Goal: Information Seeking & Learning: Find specific fact

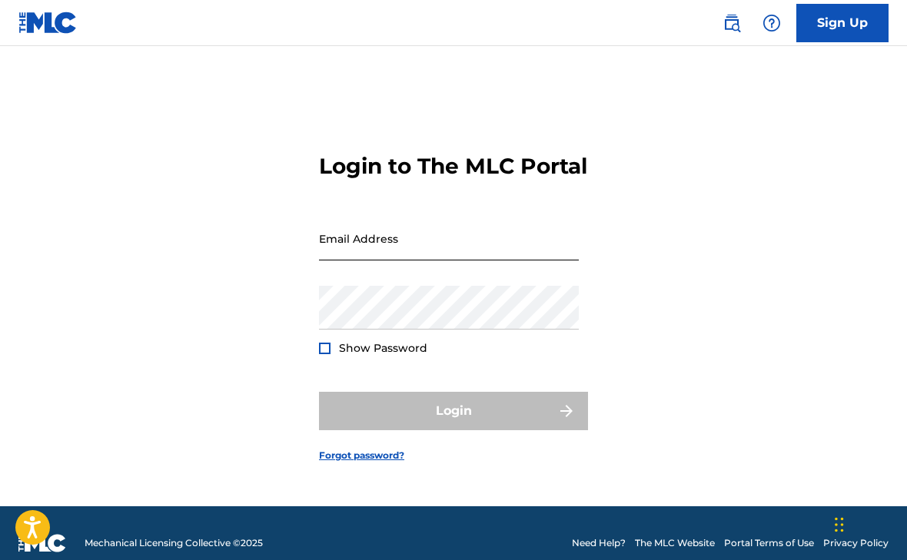
click at [436, 257] on input "Email Address" at bounding box center [449, 239] width 260 height 44
type input "[EMAIL_ADDRESS][DOMAIN_NAME]"
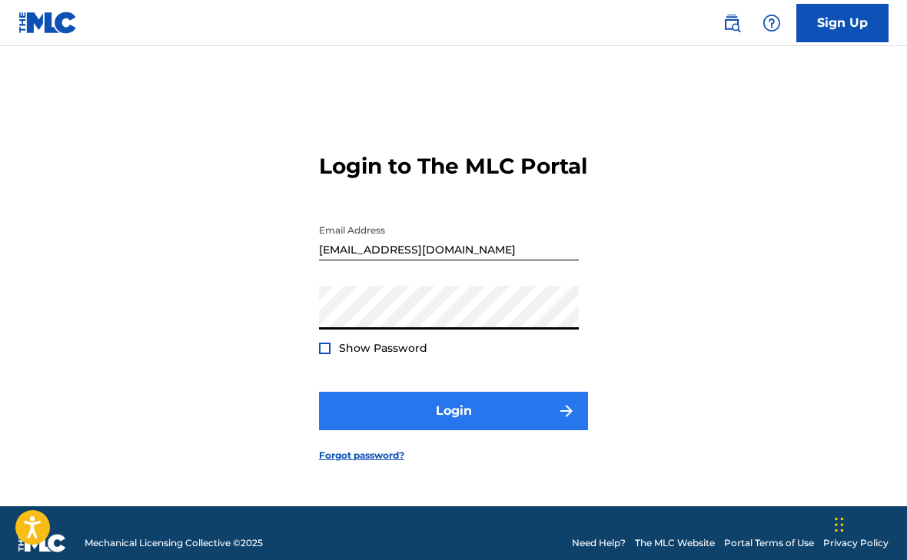
click at [456, 430] on button "Login" at bounding box center [453, 411] width 269 height 38
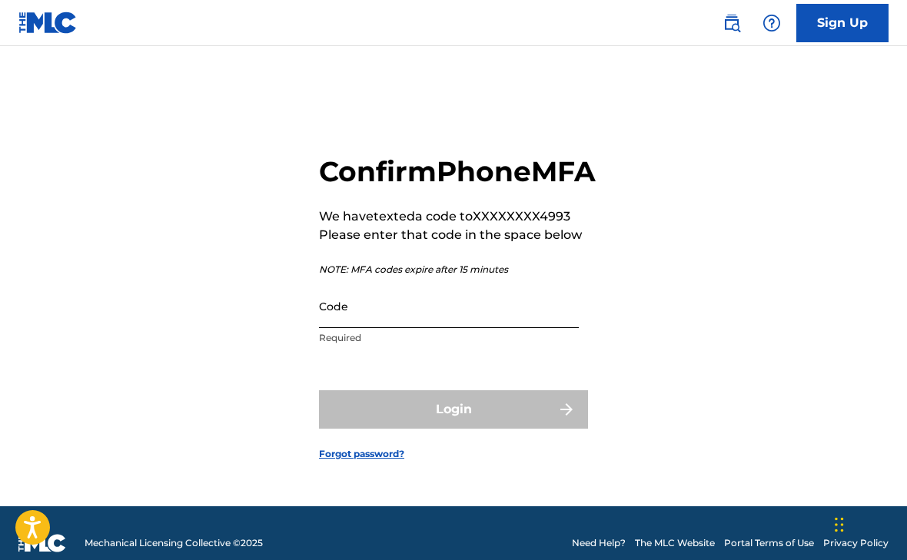
click at [419, 328] on input "Code" at bounding box center [449, 306] width 260 height 44
paste input "382269"
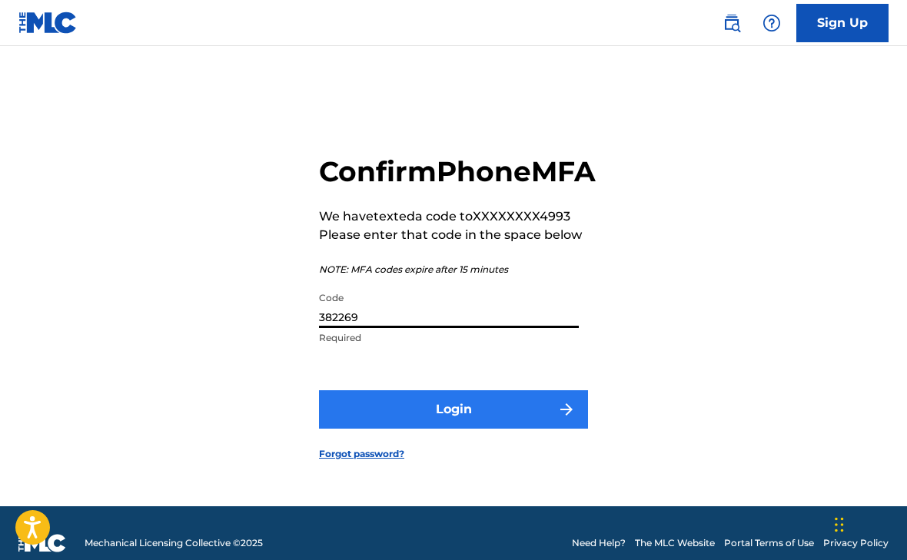
type input "382269"
click at [466, 423] on button "Login" at bounding box center [453, 409] width 269 height 38
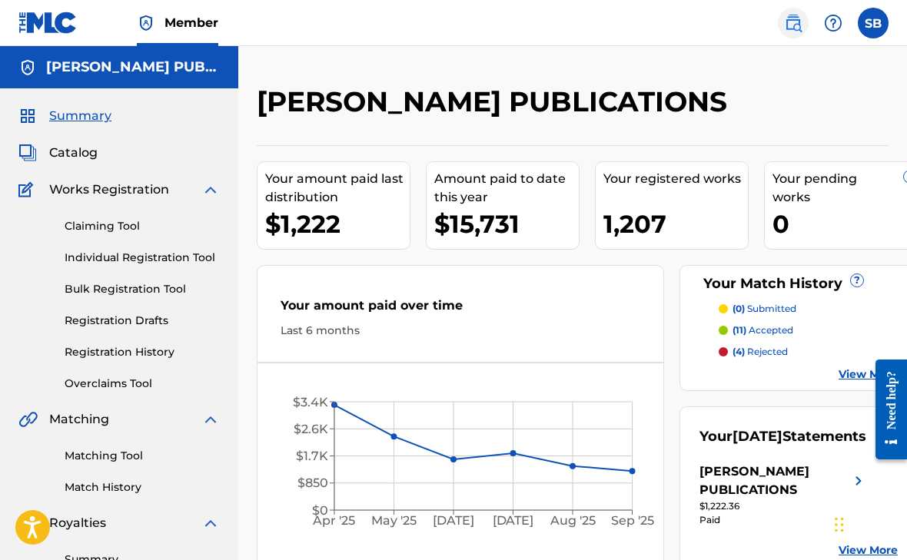
click at [788, 16] on img at bounding box center [793, 23] width 18 height 18
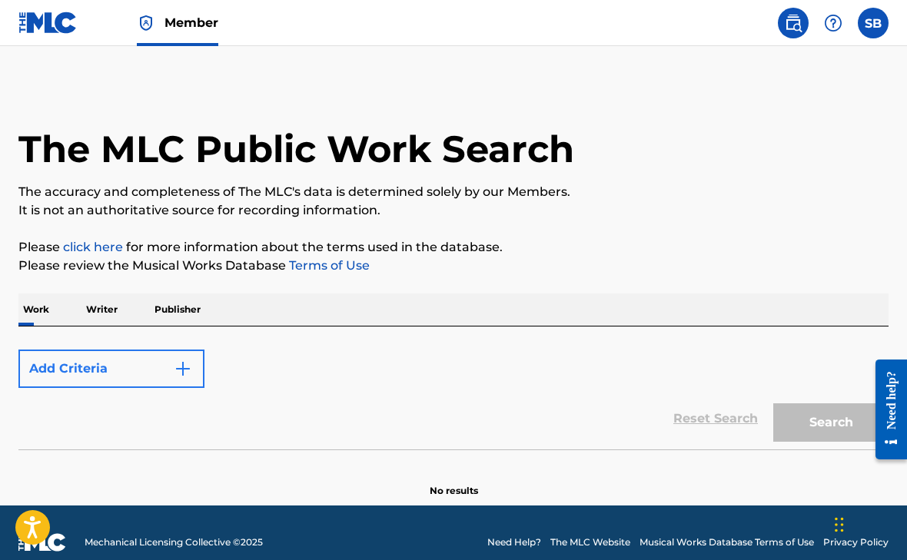
click at [186, 367] on img "Search Form" at bounding box center [183, 369] width 18 height 18
click at [342, 304] on div "Work Writer Publisher" at bounding box center [453, 310] width 870 height 32
click at [320, 379] on div "Add Criteria" at bounding box center [453, 369] width 870 height 38
click at [89, 366] on button "Add Criteria" at bounding box center [111, 369] width 186 height 38
click at [193, 374] on button "Add Criteria" at bounding box center [111, 369] width 186 height 38
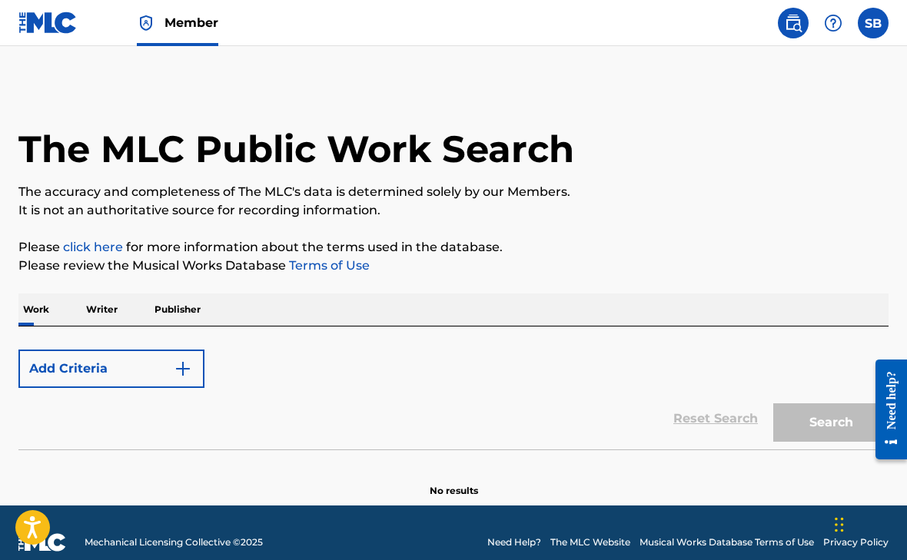
click at [48, 25] on img at bounding box center [47, 23] width 59 height 22
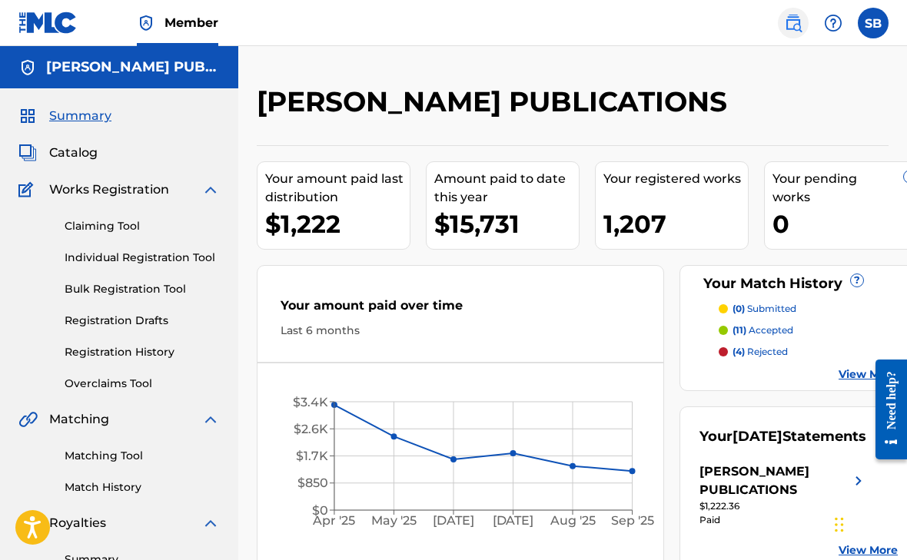
click at [792, 19] on img at bounding box center [793, 23] width 18 height 18
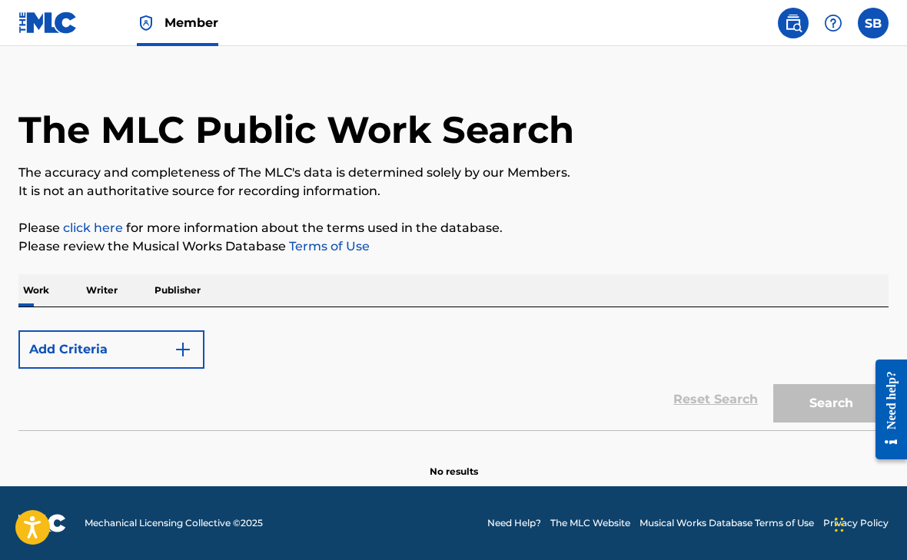
scroll to position [19, 0]
click at [182, 346] on img "Search Form" at bounding box center [183, 349] width 18 height 18
click at [99, 283] on p "Writer" at bounding box center [101, 290] width 41 height 32
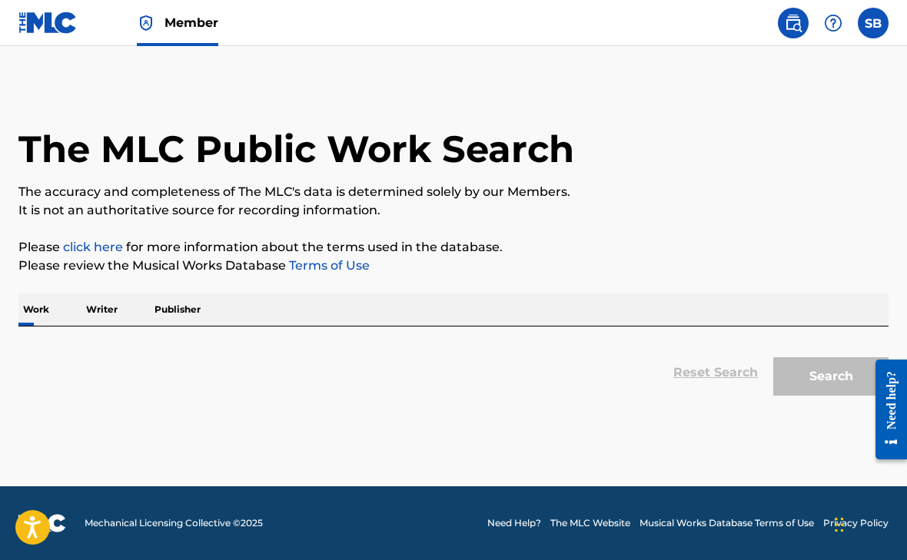
click at [28, 304] on p "Work" at bounding box center [35, 310] width 35 height 32
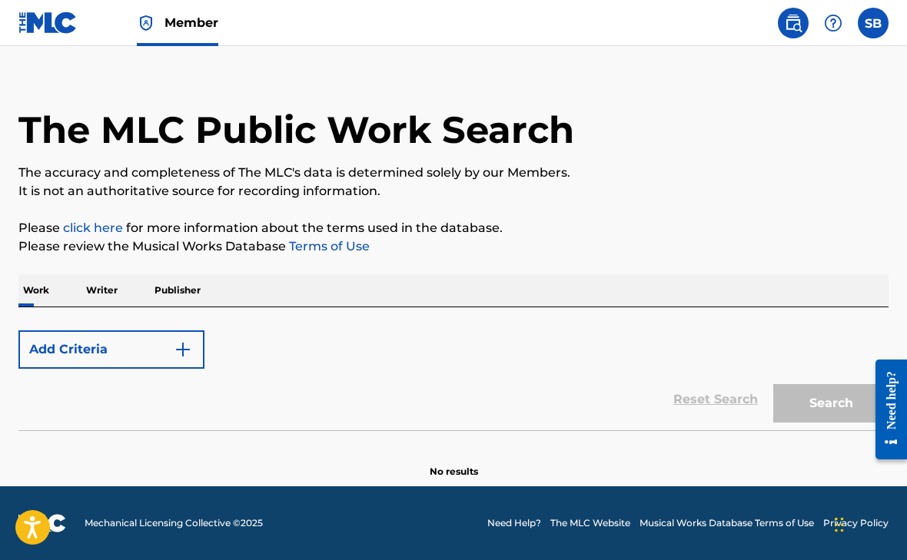
scroll to position [19, 0]
click at [788, 16] on img at bounding box center [793, 23] width 18 height 18
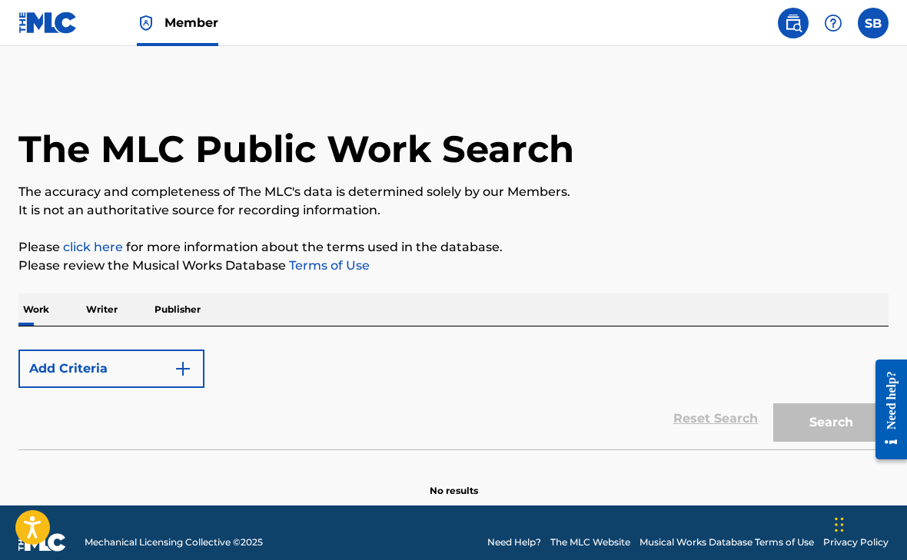
click at [699, 417] on div "Reset Search Search" at bounding box center [453, 418] width 870 height 61
click at [55, 23] on img at bounding box center [47, 23] width 59 height 22
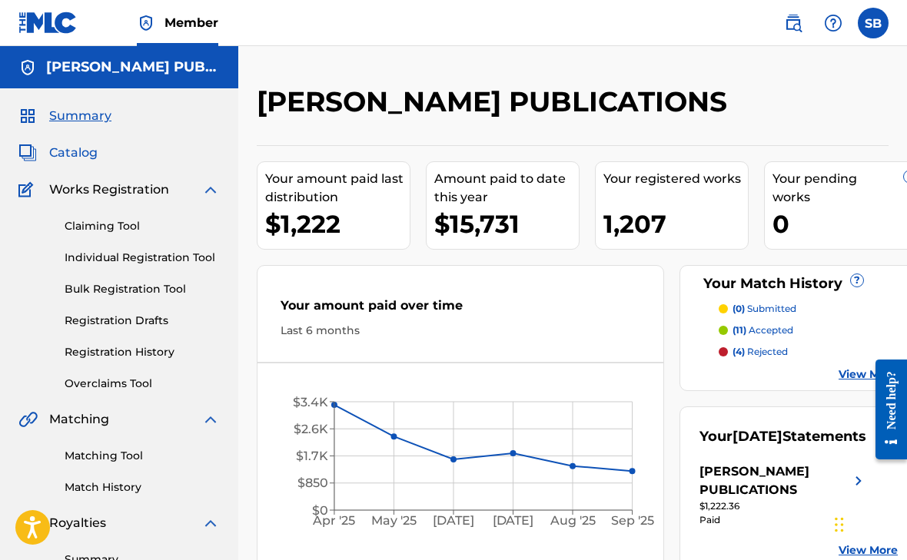
click at [71, 151] on span "Catalog" at bounding box center [73, 153] width 48 height 18
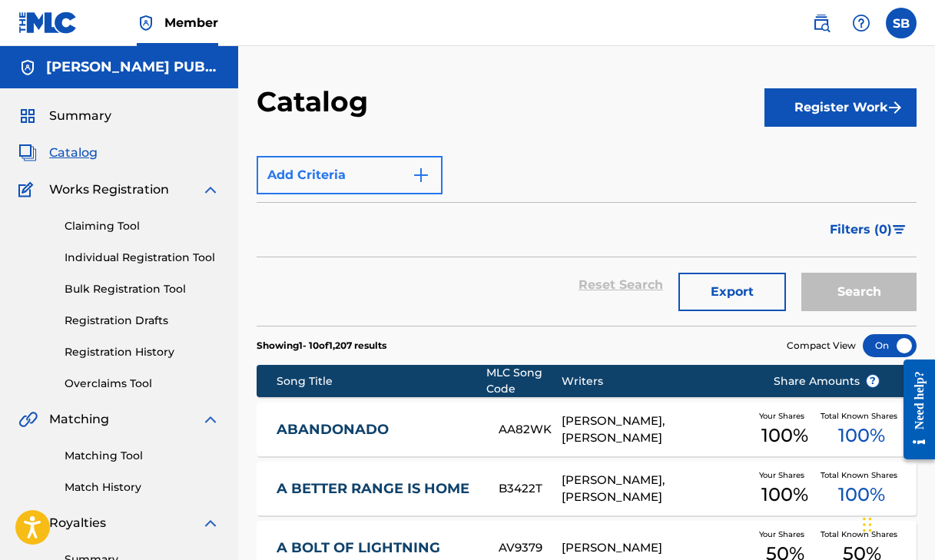
click at [419, 175] on img "Search Form" at bounding box center [421, 175] width 18 height 18
click at [822, 18] on img at bounding box center [821, 23] width 18 height 18
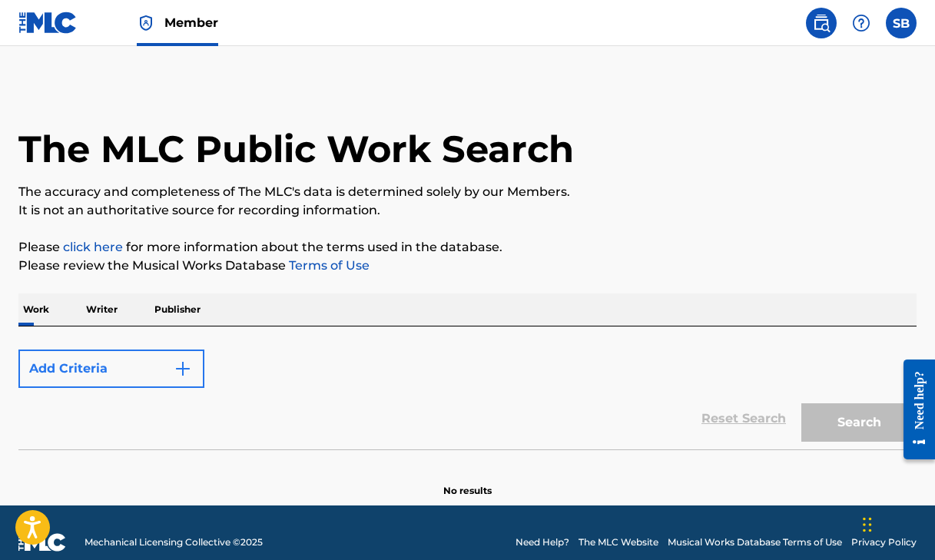
click at [154, 357] on button "Add Criteria" at bounding box center [111, 369] width 186 height 38
click at [176, 364] on img "Search Form" at bounding box center [183, 369] width 18 height 18
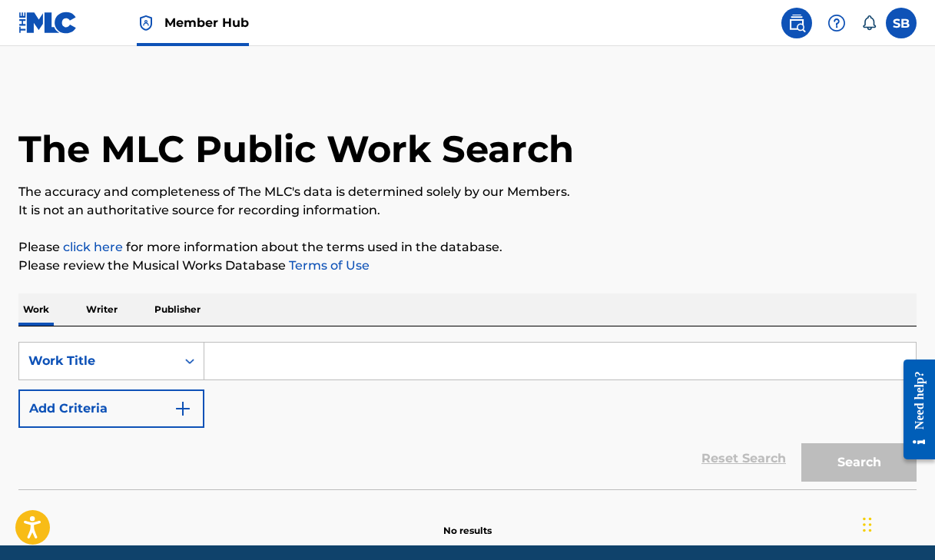
click at [267, 361] on input "Search Form" at bounding box center [560, 361] width 712 height 37
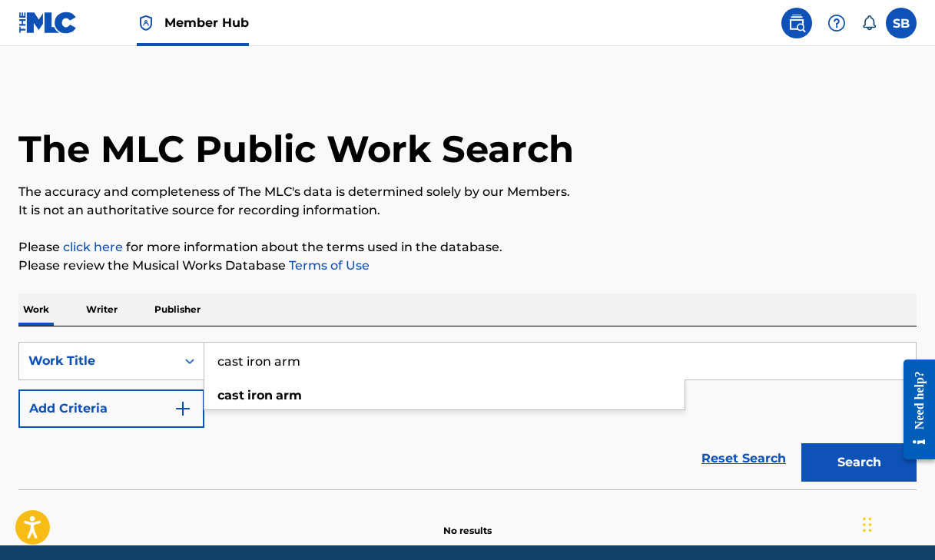
type input "cast iron arm"
click at [727, 207] on p "It is not an authoritative source for recording information." at bounding box center [467, 210] width 898 height 18
click at [849, 461] on button "Search" at bounding box center [859, 462] width 115 height 38
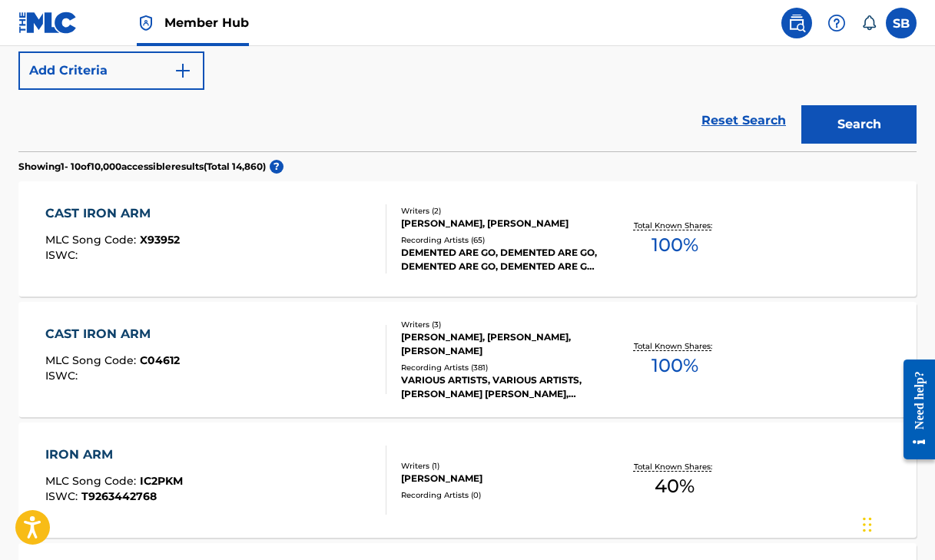
scroll to position [343, 0]
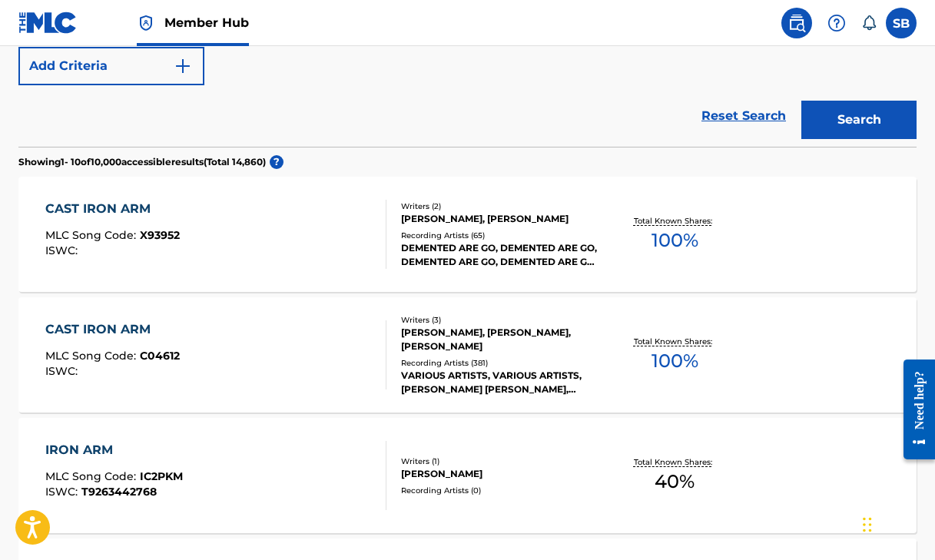
click at [106, 326] on div "CAST IRON ARM" at bounding box center [112, 329] width 134 height 18
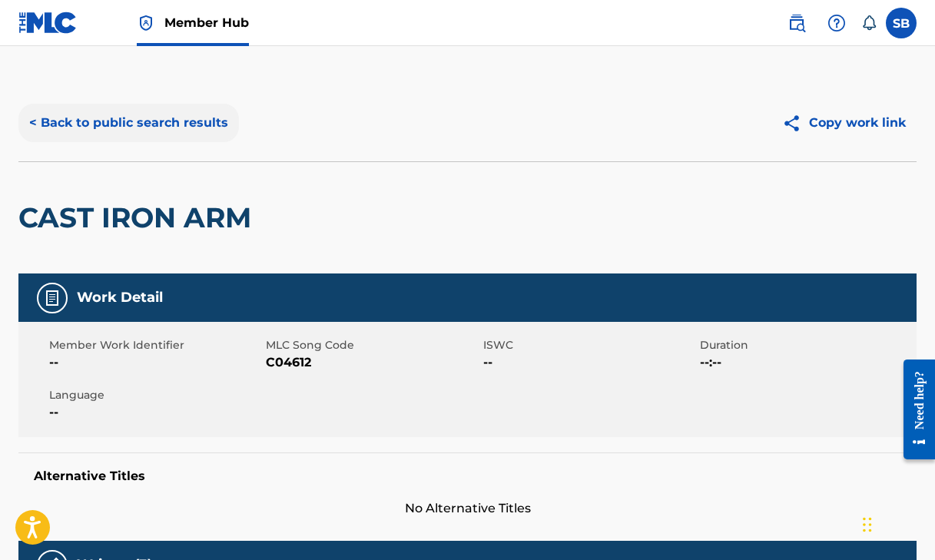
click at [148, 119] on button "< Back to public search results" at bounding box center [128, 123] width 221 height 38
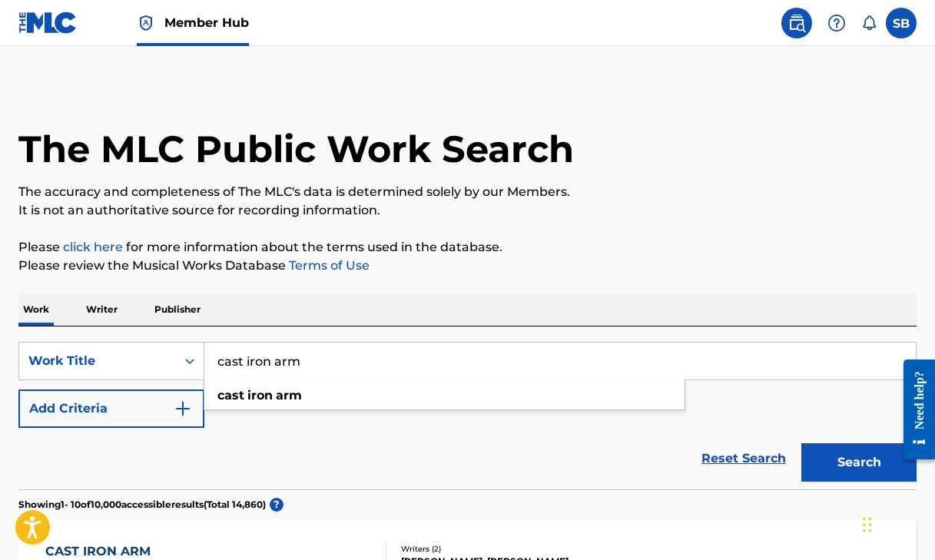
drag, startPoint x: 329, startPoint y: 357, endPoint x: 154, endPoint y: 327, distance: 177.6
click at [154, 327] on div "SearchWithCriteria9ccbf897-f6a1-4175-a52e-2c0deb1786f8 Work Title cast iron arm…" at bounding box center [467, 408] width 898 height 163
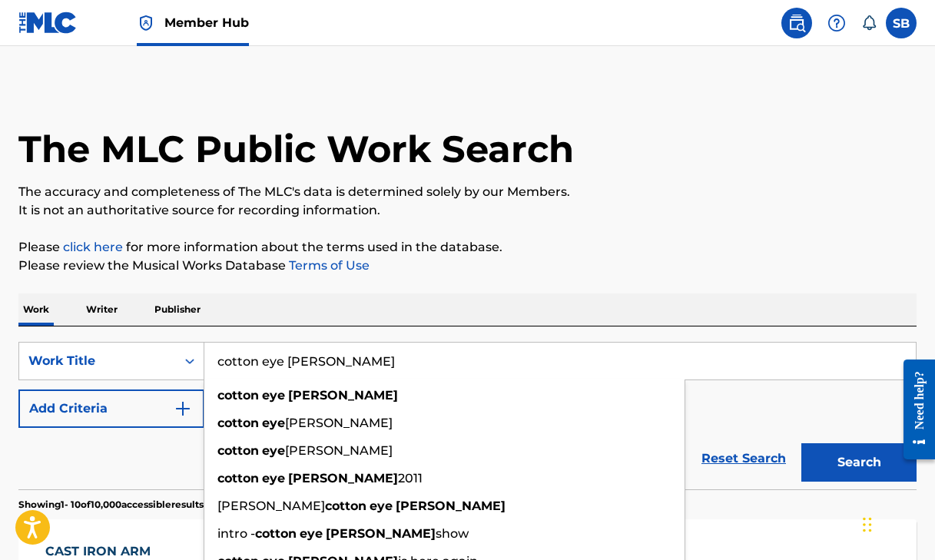
click at [859, 463] on button "Search" at bounding box center [859, 462] width 115 height 38
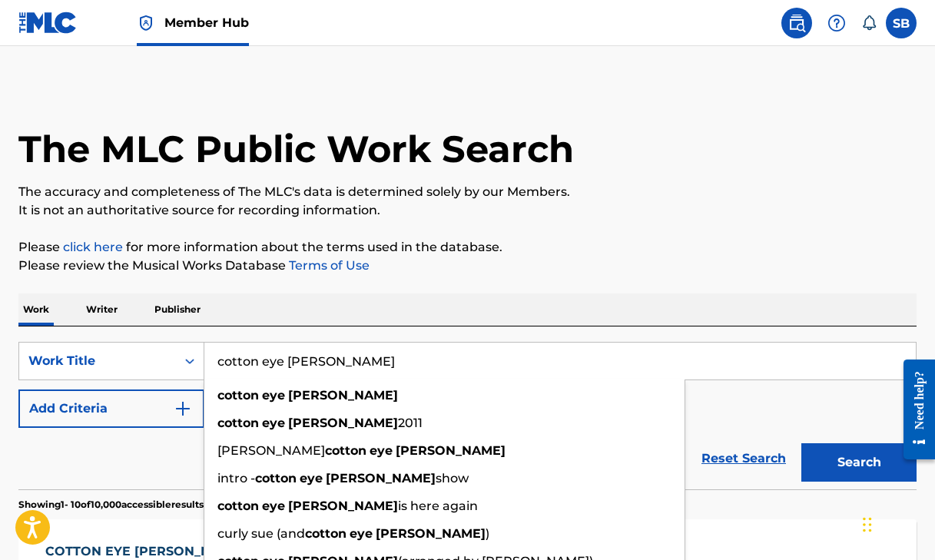
type input "cotton eye [PERSON_NAME]"
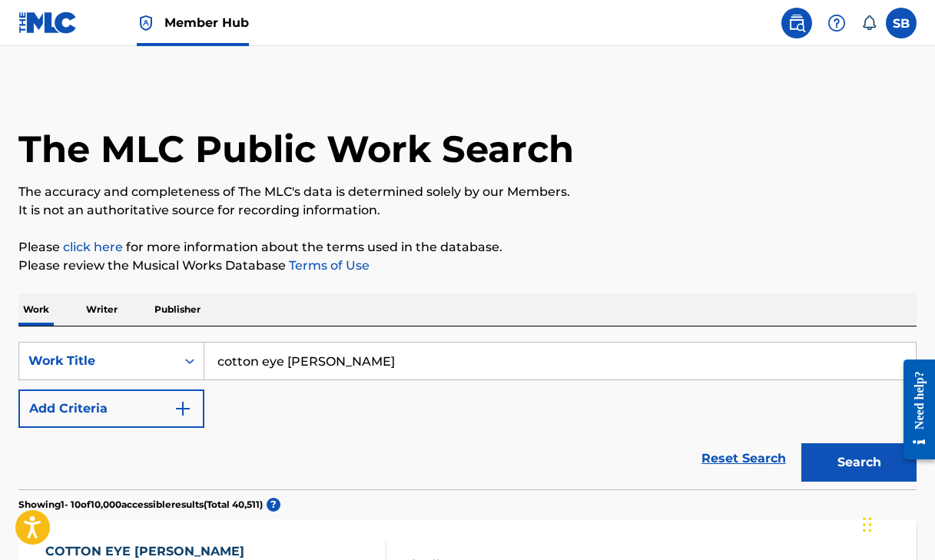
drag, startPoint x: 154, startPoint y: 327, endPoint x: 756, endPoint y: 221, distance: 611.9
click at [178, 414] on img "Search Form" at bounding box center [183, 409] width 18 height 18
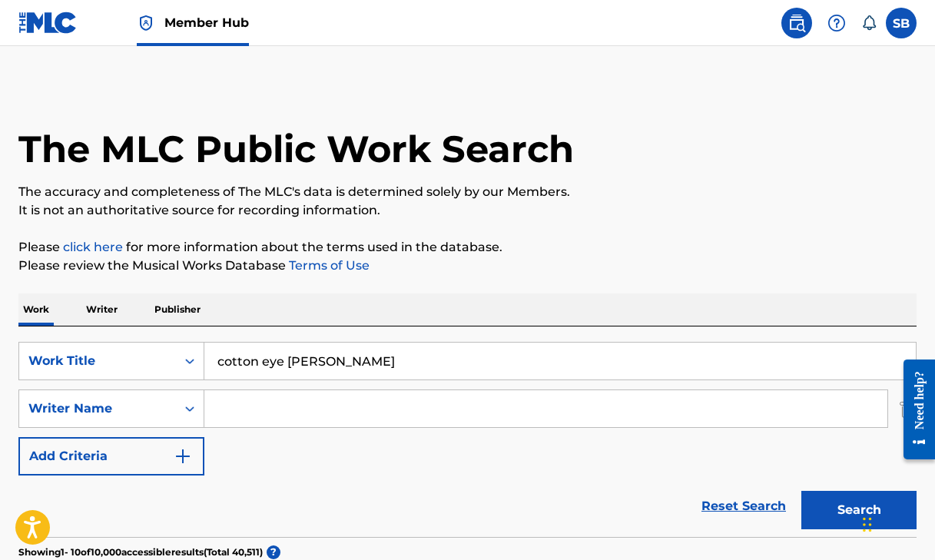
click at [275, 407] on input "Search Form" at bounding box center [545, 408] width 683 height 37
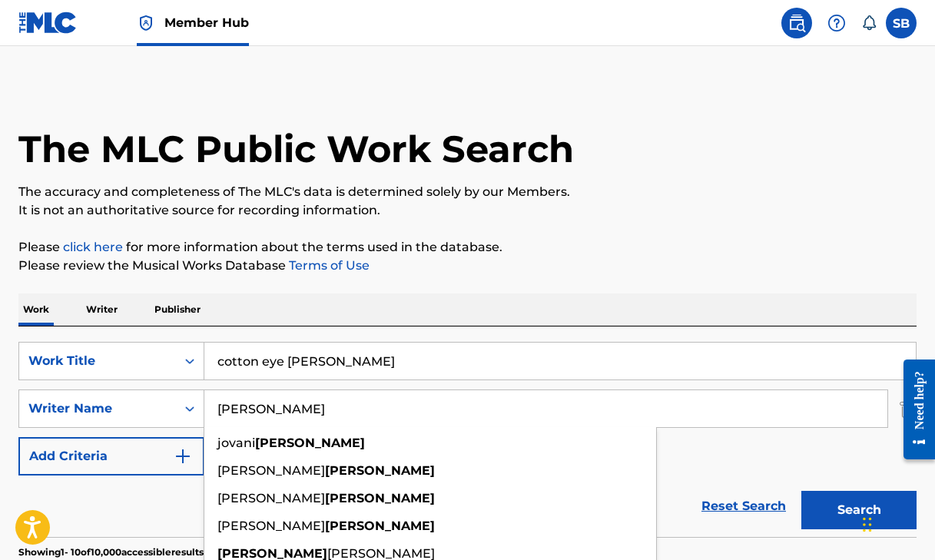
type input "[PERSON_NAME]"
click at [859, 510] on button "Search" at bounding box center [859, 510] width 115 height 38
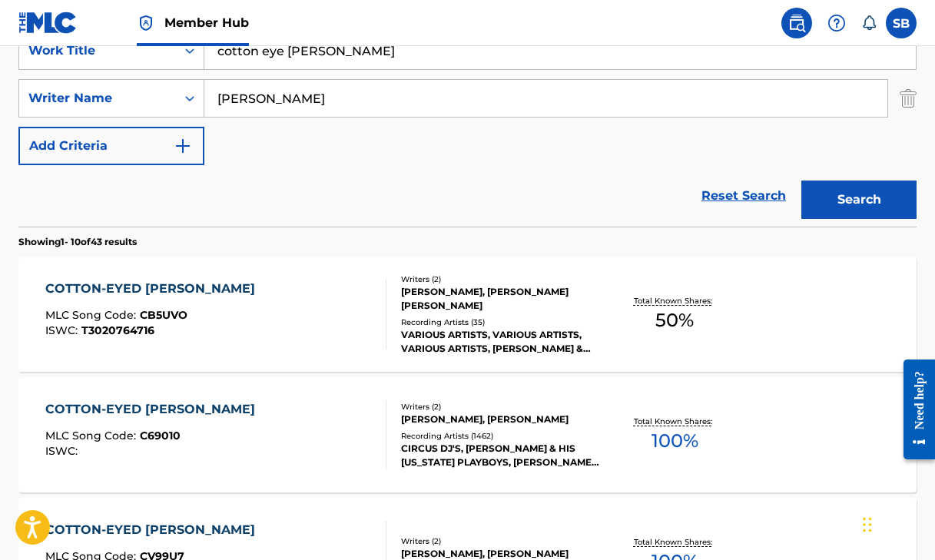
scroll to position [304, 0]
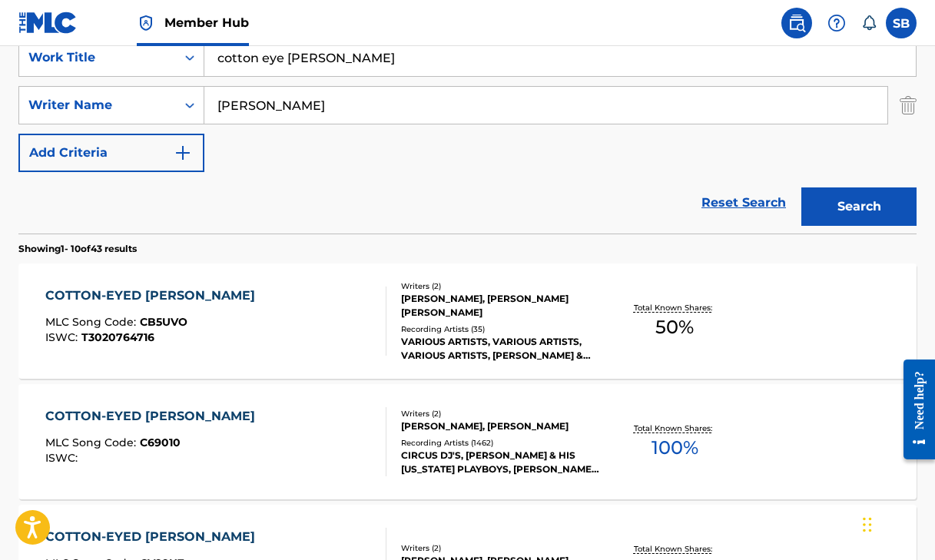
click at [111, 296] on div "COTTON-EYED [PERSON_NAME]" at bounding box center [153, 296] width 217 height 18
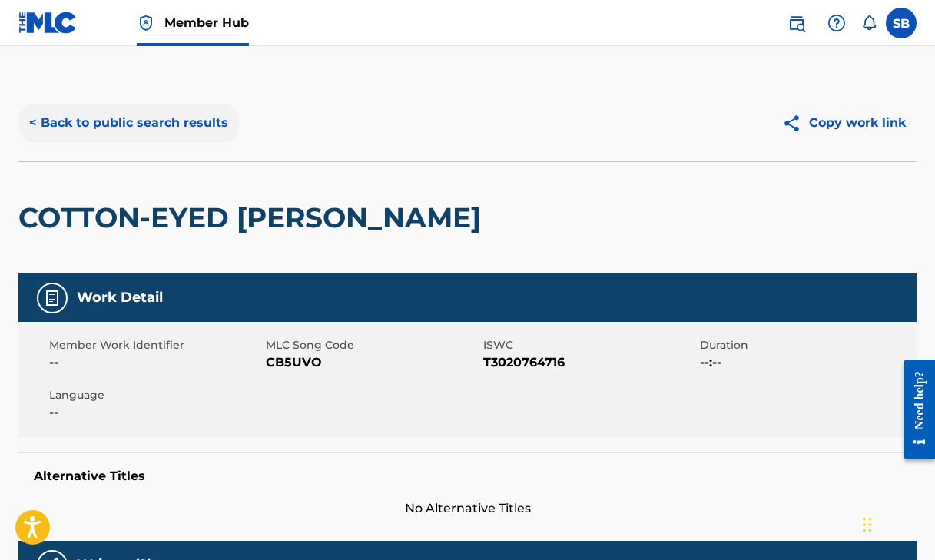
click at [108, 123] on button "< Back to public search results" at bounding box center [128, 123] width 221 height 38
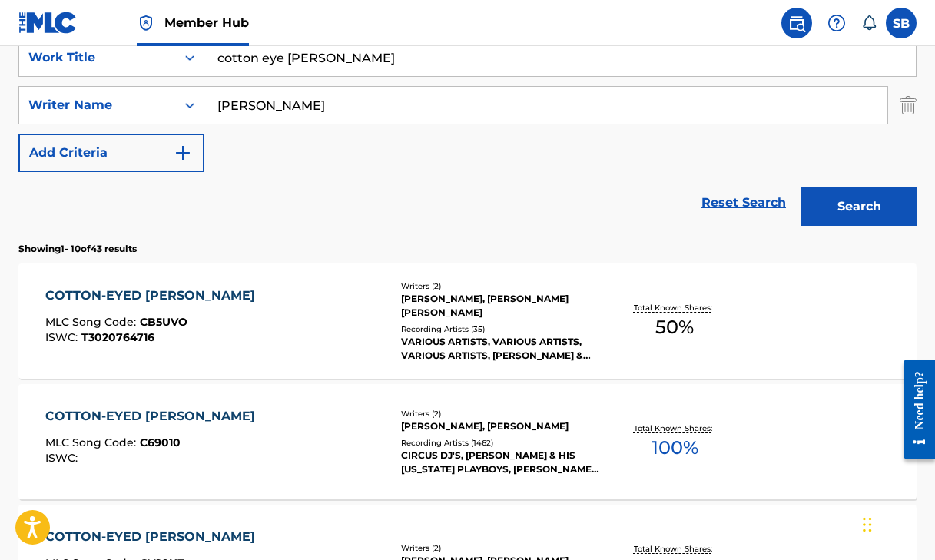
click at [149, 413] on div "COTTON-EYED [PERSON_NAME]" at bounding box center [153, 416] width 217 height 18
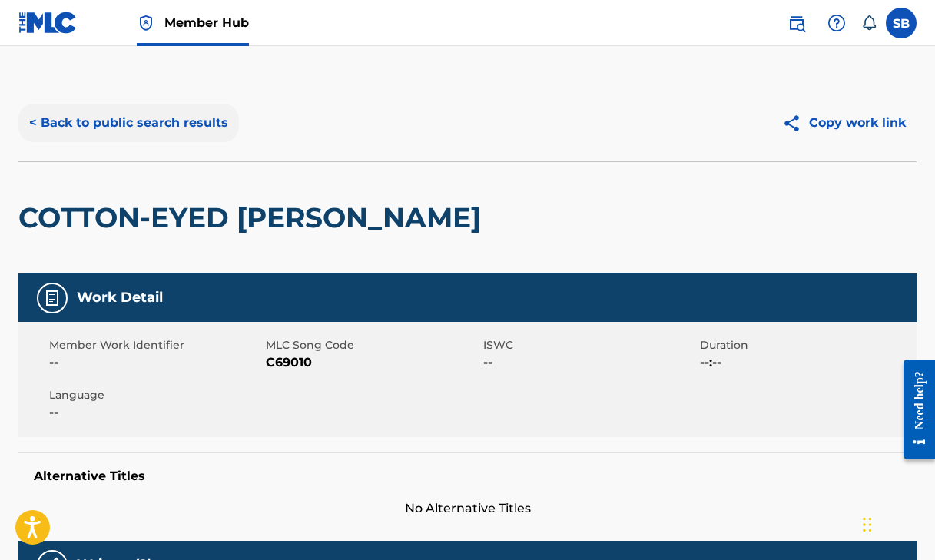
click at [207, 122] on button "< Back to public search results" at bounding box center [128, 123] width 221 height 38
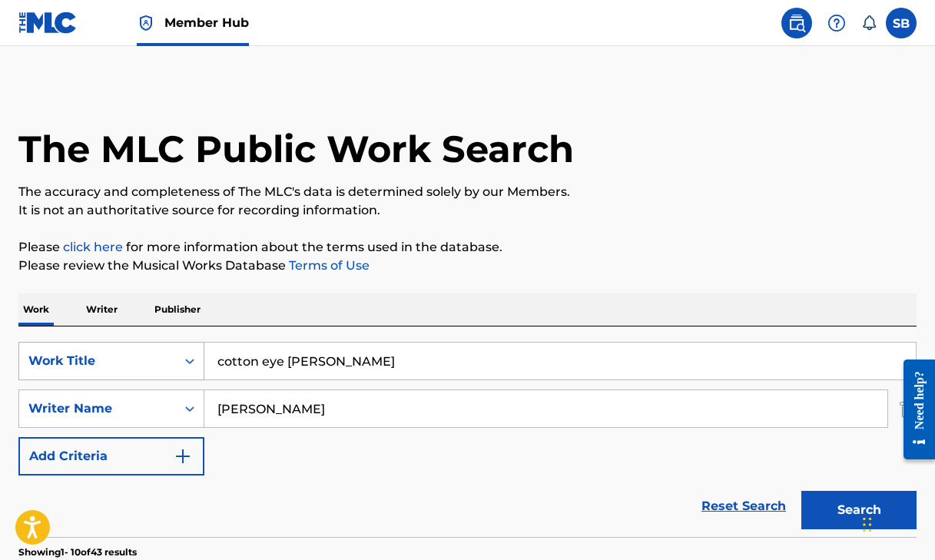
drag, startPoint x: 338, startPoint y: 366, endPoint x: 160, endPoint y: 364, distance: 178.3
click at [160, 364] on div "SearchWithCriteria9ccbf897-f6a1-4175-a52e-2c0deb1786f8 Work Title cotton eye [P…" at bounding box center [467, 361] width 898 height 38
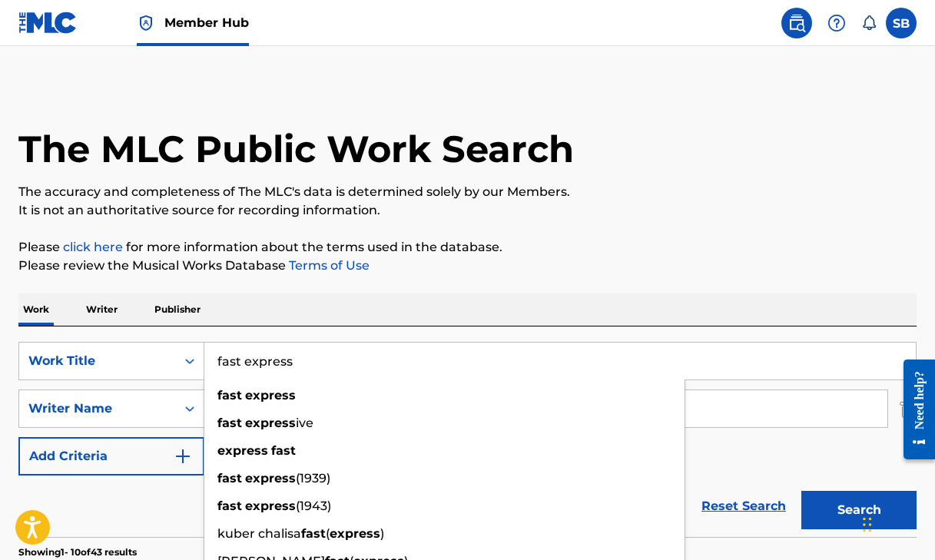
type input "fast express"
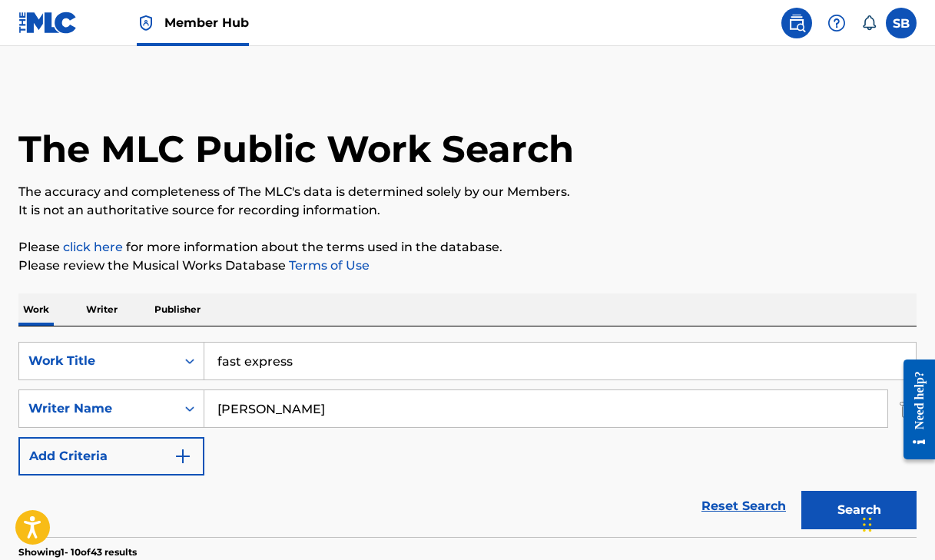
click at [449, 239] on p "Please click here for more information about the terms used in the database." at bounding box center [467, 247] width 898 height 18
drag, startPoint x: 274, startPoint y: 401, endPoint x: 176, endPoint y: 403, distance: 98.4
click at [176, 403] on div "SearchWithCriteria24c56889-5757-45c6-b1a0-1ccafbdbd8f3 Writer Name [PERSON_NAME]" at bounding box center [467, 409] width 898 height 38
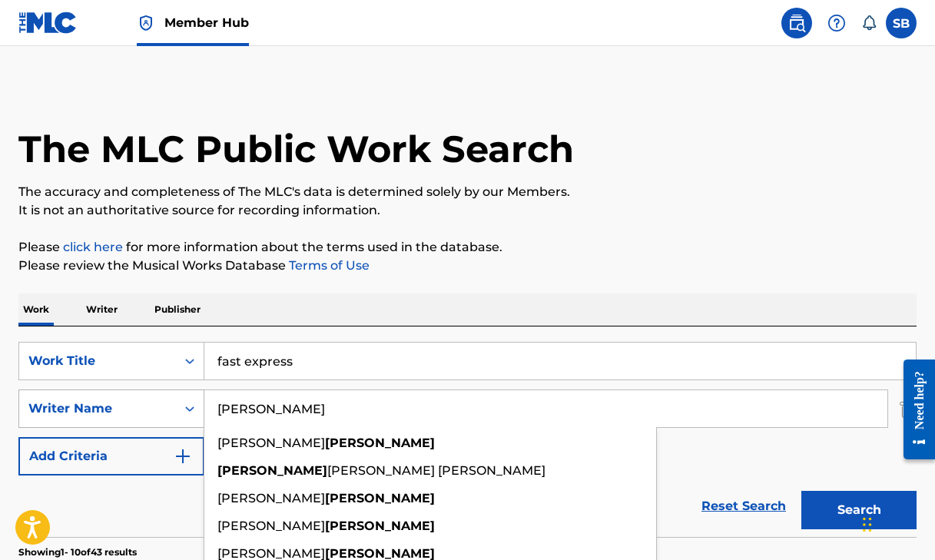
drag, startPoint x: 299, startPoint y: 414, endPoint x: 182, endPoint y: 412, distance: 116.8
click at [182, 412] on div "SearchWithCriteria24c56889-5757-45c6-b1a0-1ccafbdbd8f3 Writer Name [PERSON_NAME…" at bounding box center [467, 409] width 898 height 38
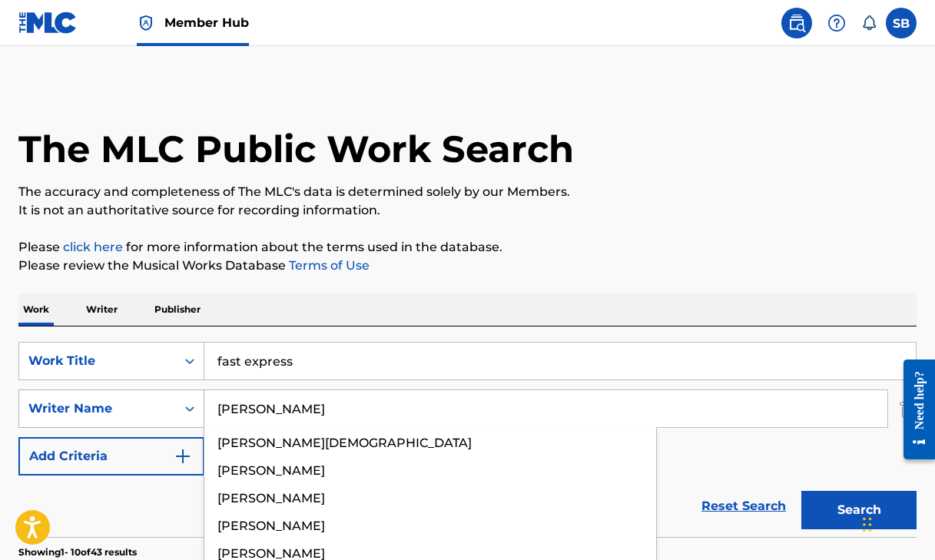
type input "[PERSON_NAME]"
click at [859, 510] on button "Search" at bounding box center [859, 510] width 115 height 38
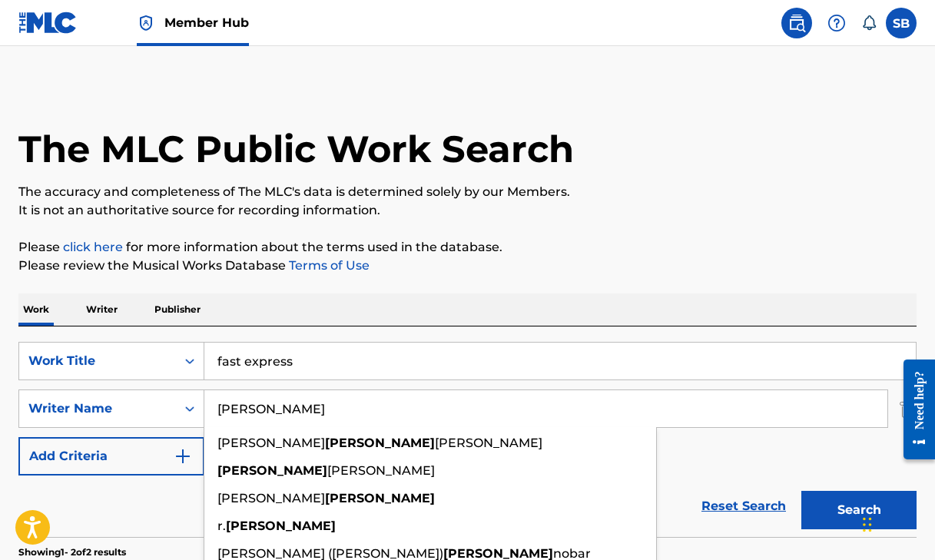
click at [699, 211] on p "It is not an authoritative source for recording information." at bounding box center [467, 210] width 898 height 18
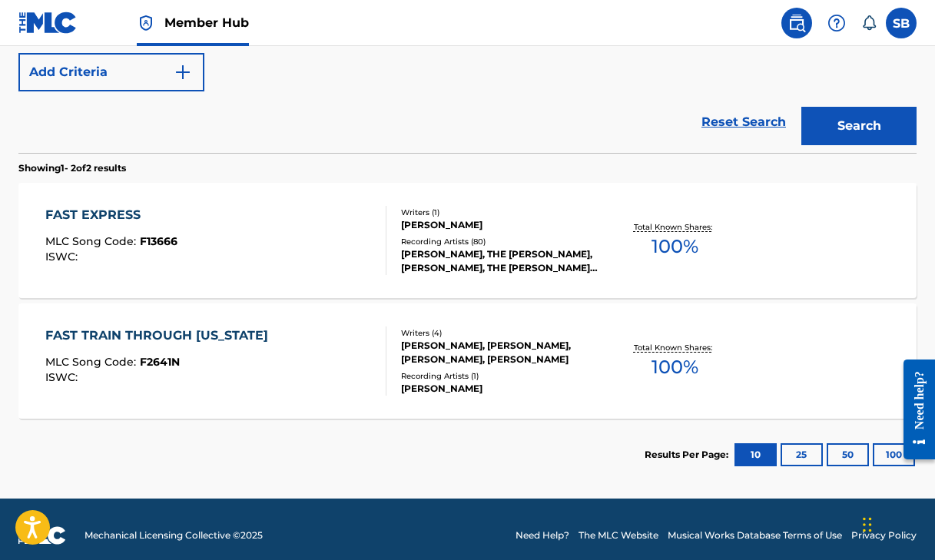
scroll to position [386, 0]
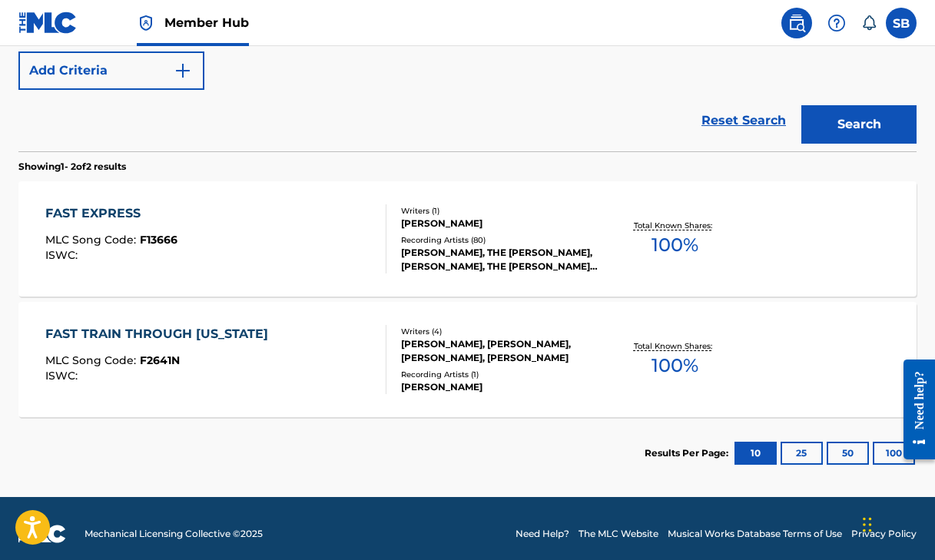
click at [118, 212] on div "FAST EXPRESS" at bounding box center [111, 213] width 132 height 18
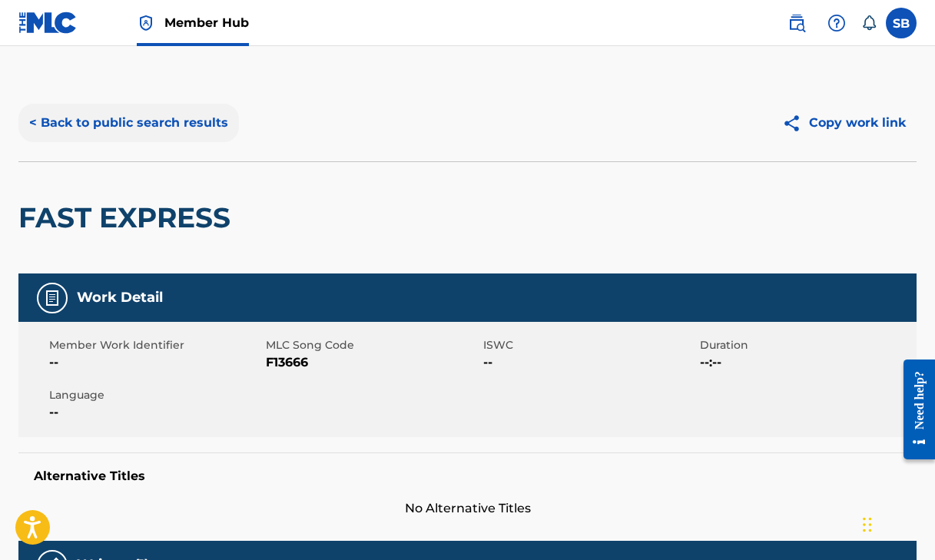
click at [202, 122] on button "< Back to public search results" at bounding box center [128, 123] width 221 height 38
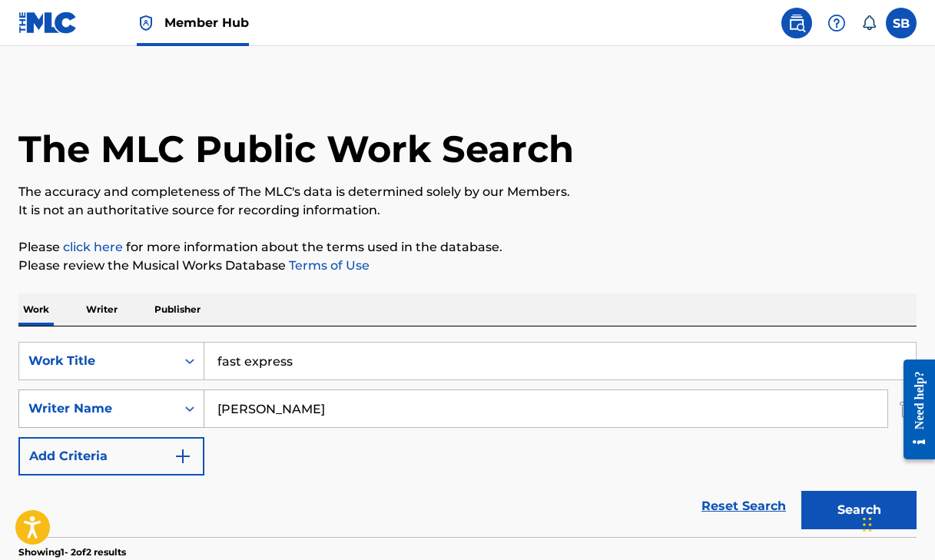
drag, startPoint x: 297, startPoint y: 410, endPoint x: 192, endPoint y: 409, distance: 104.5
click at [192, 409] on div "SearchWithCriteria24c56889-5757-45c6-b1a0-1ccafbdbd8f3 Writer Name [PERSON_NAME]" at bounding box center [467, 409] width 898 height 38
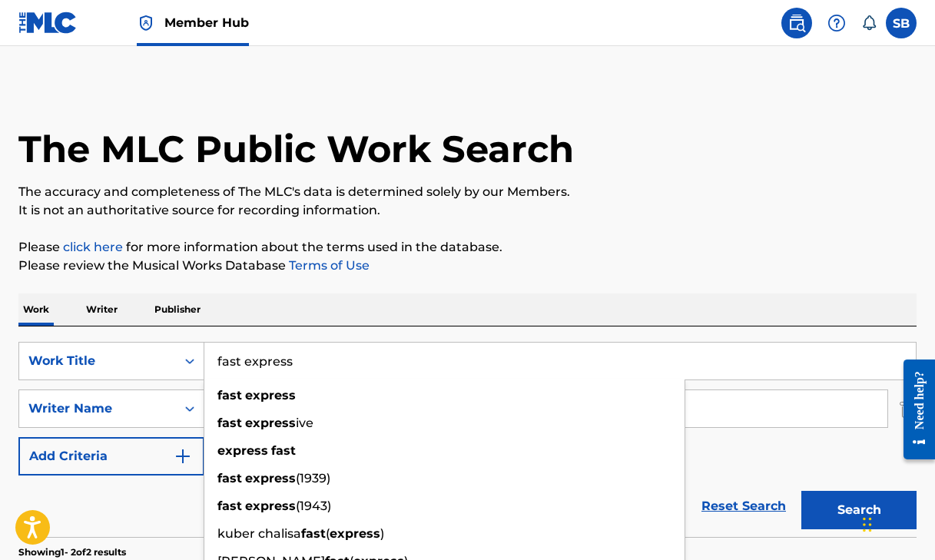
drag, startPoint x: 325, startPoint y: 364, endPoint x: 204, endPoint y: 358, distance: 120.8
click at [204, 358] on input "fast express" at bounding box center [560, 361] width 712 height 37
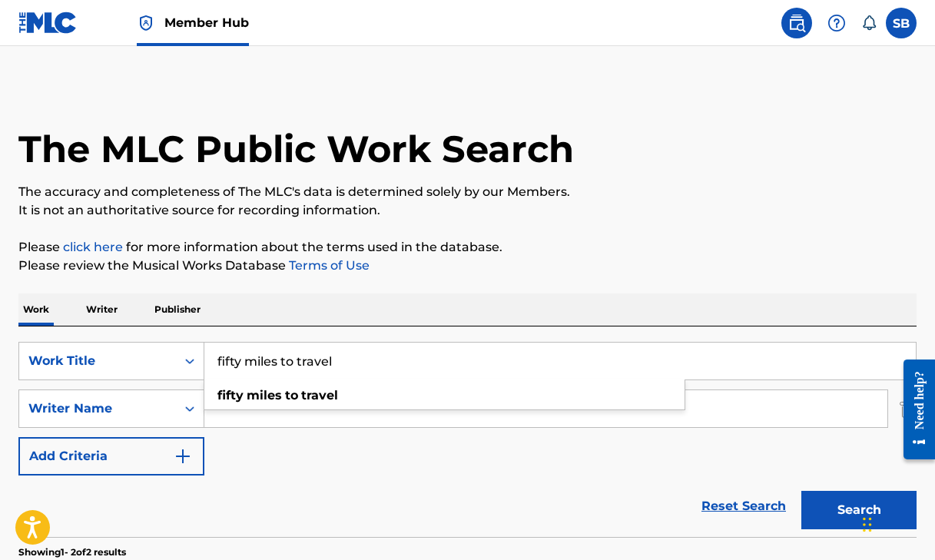
type input "fifty miles to travel"
click at [859, 510] on button "Search" at bounding box center [859, 510] width 115 height 38
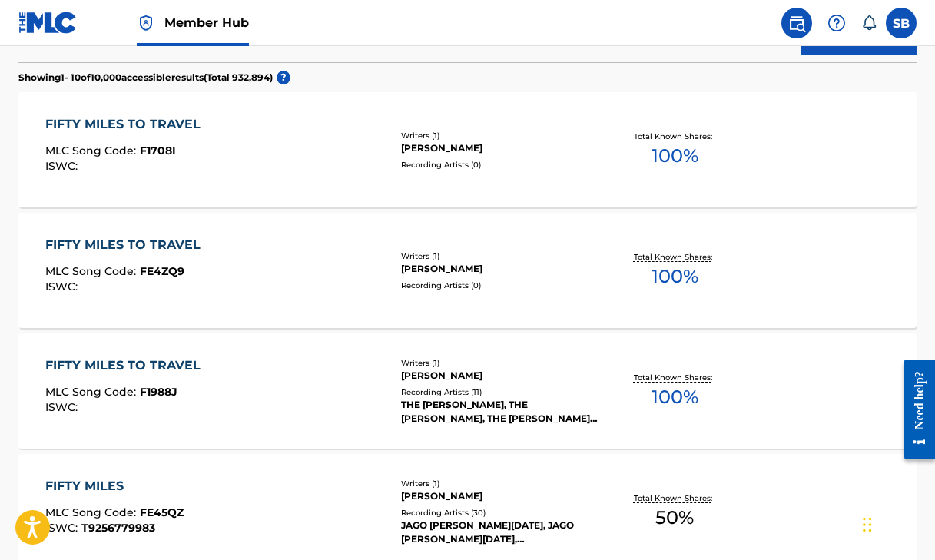
scroll to position [470, 0]
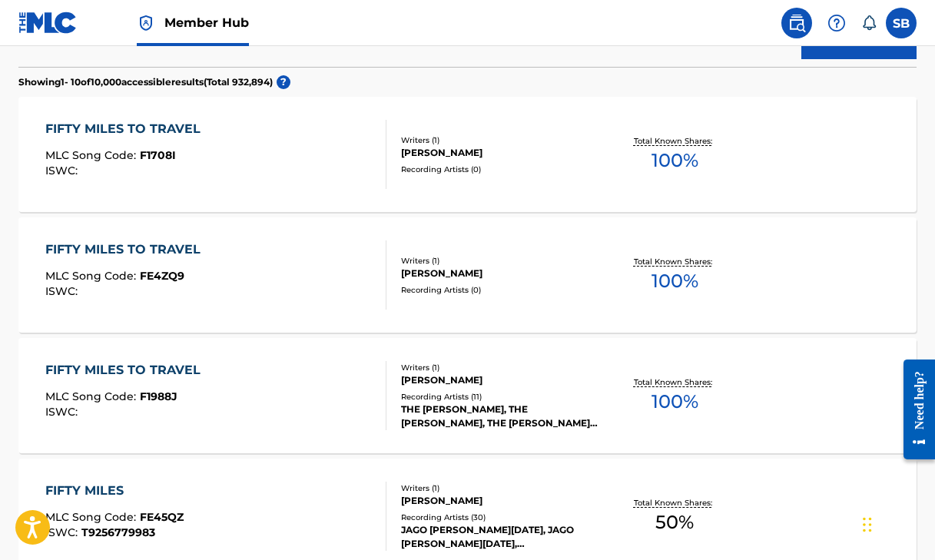
click at [118, 128] on div "FIFTY MILES TO TRAVEL" at bounding box center [126, 129] width 163 height 18
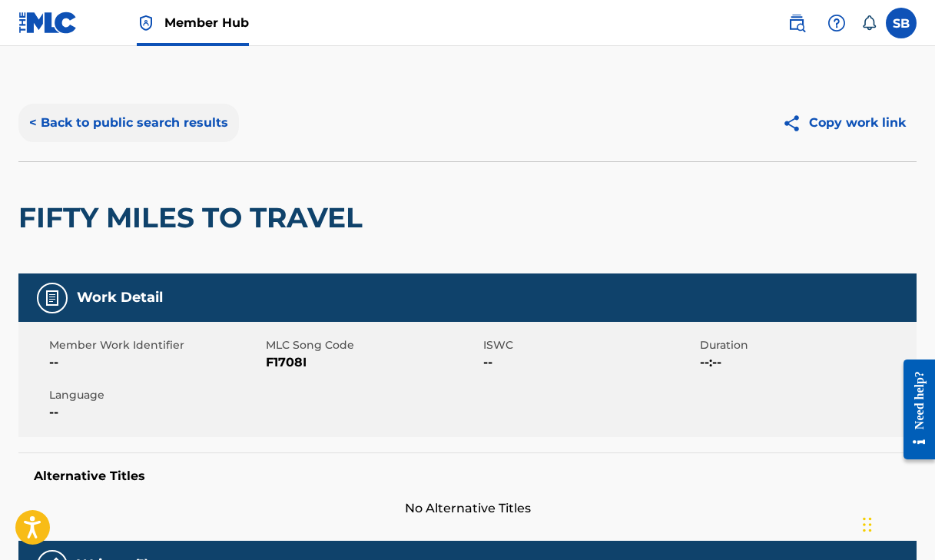
click at [51, 124] on button "< Back to public search results" at bounding box center [128, 123] width 221 height 38
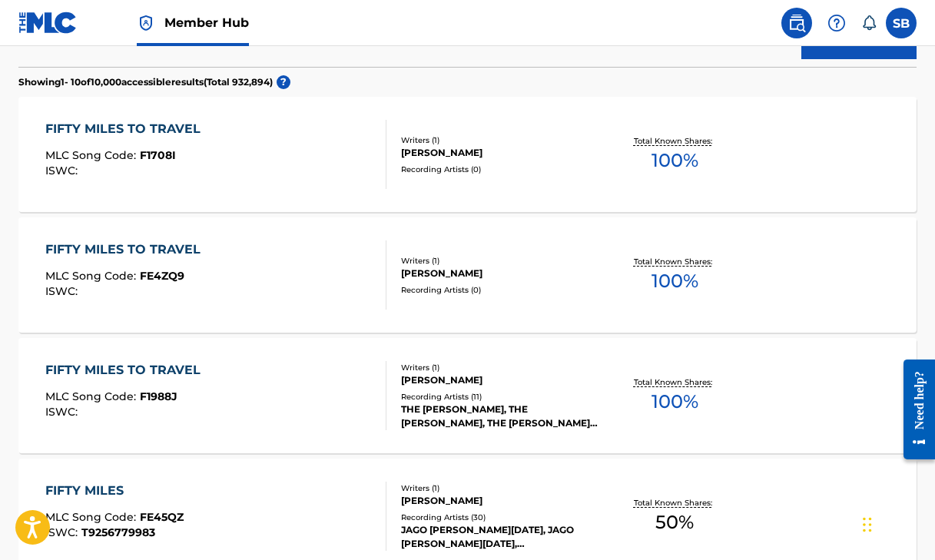
click at [100, 248] on div "FIFTY MILES TO TRAVEL" at bounding box center [126, 250] width 163 height 18
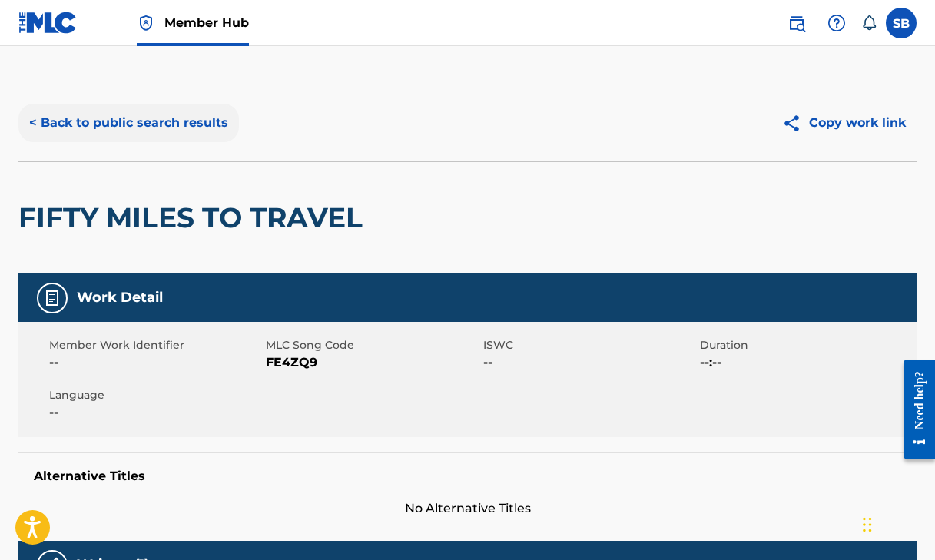
click at [78, 122] on button "< Back to public search results" at bounding box center [128, 123] width 221 height 38
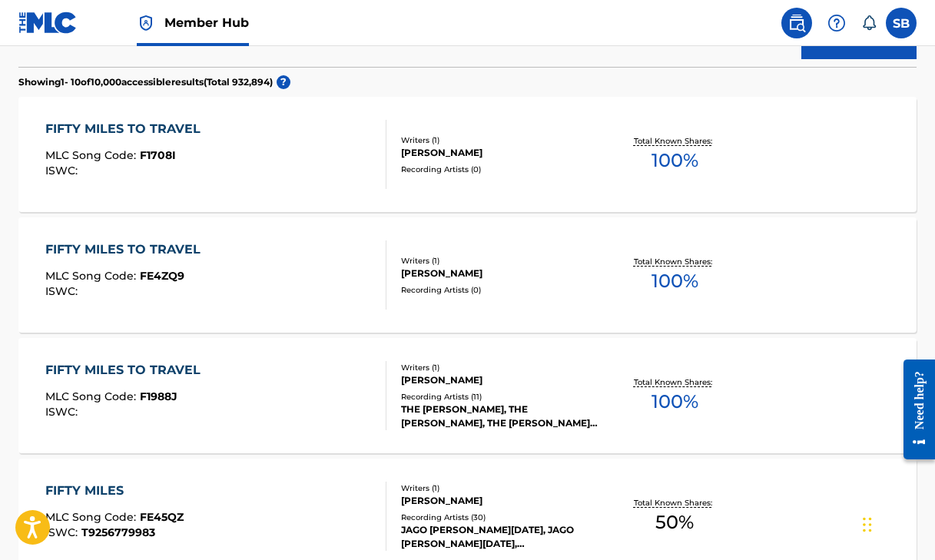
click at [119, 373] on div "FIFTY MILES TO TRAVEL" at bounding box center [126, 370] width 163 height 18
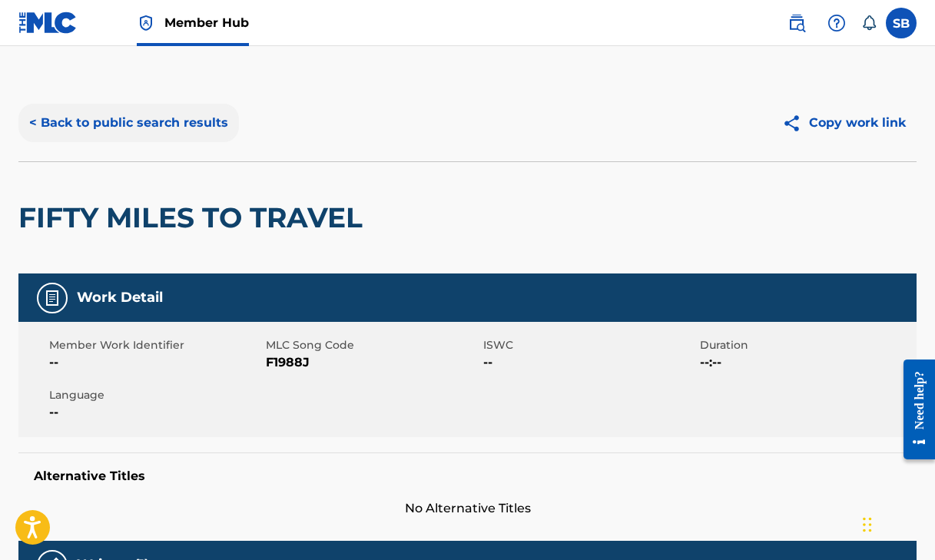
click at [57, 118] on button "< Back to public search results" at bounding box center [128, 123] width 221 height 38
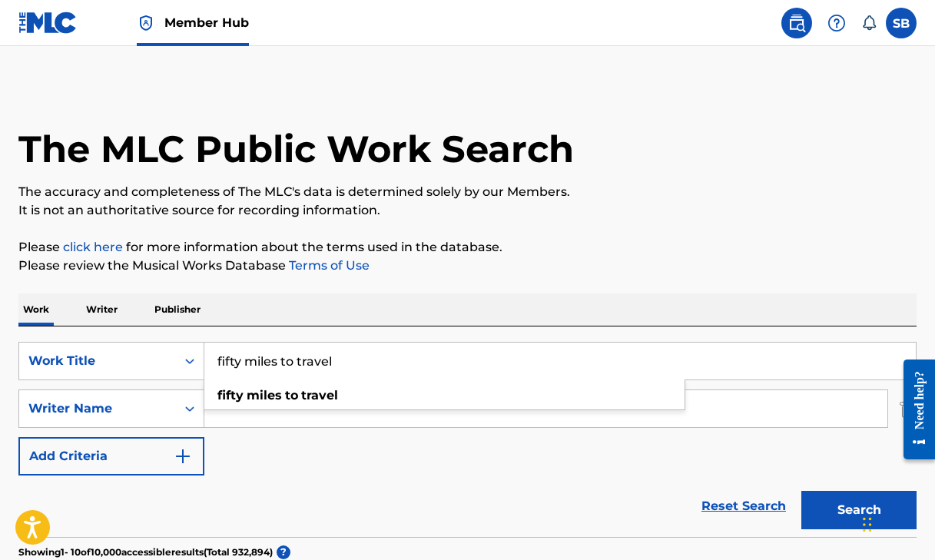
drag, startPoint x: 350, startPoint y: 363, endPoint x: 168, endPoint y: 330, distance: 185.9
click at [168, 330] on div "SearchWithCriteria9ccbf897-f6a1-4175-a52e-2c0deb1786f8 Work Title fifty miles t…" at bounding box center [467, 432] width 898 height 211
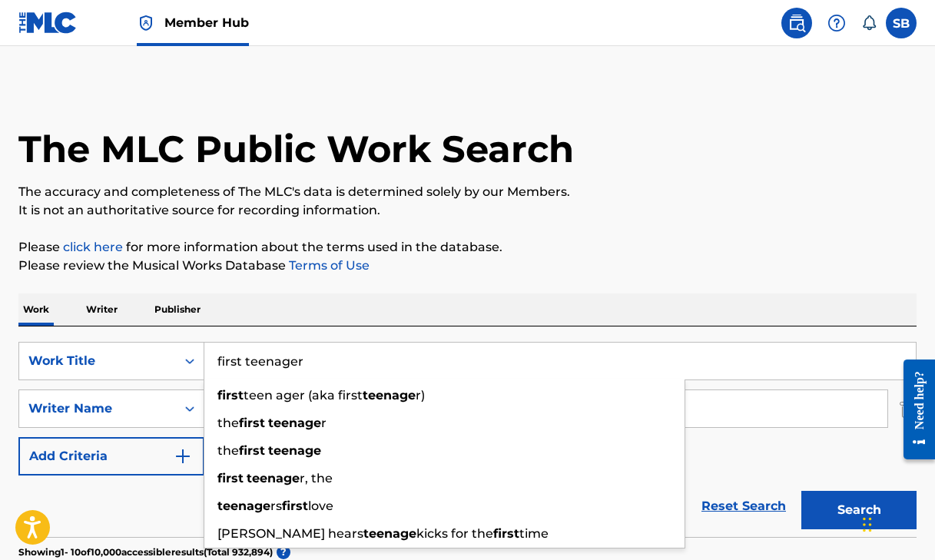
type input "first teenager"
click at [859, 510] on button "Search" at bounding box center [859, 510] width 115 height 38
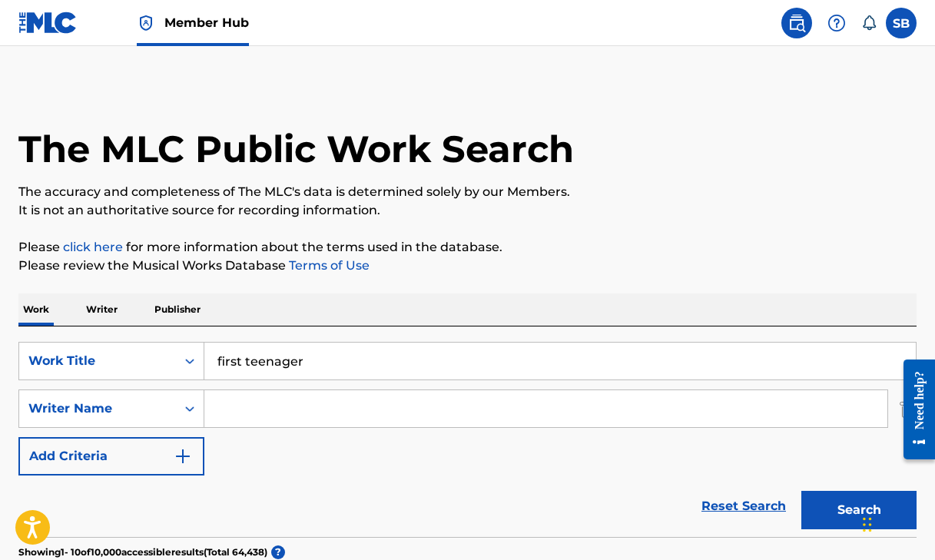
click at [728, 270] on p "Please review the Musical Works Database Terms of Use" at bounding box center [467, 266] width 898 height 18
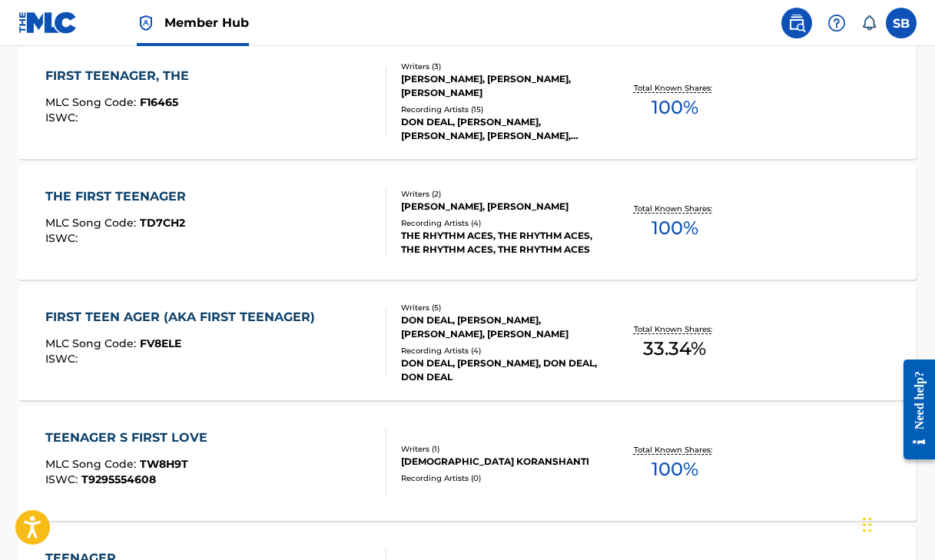
scroll to position [525, 0]
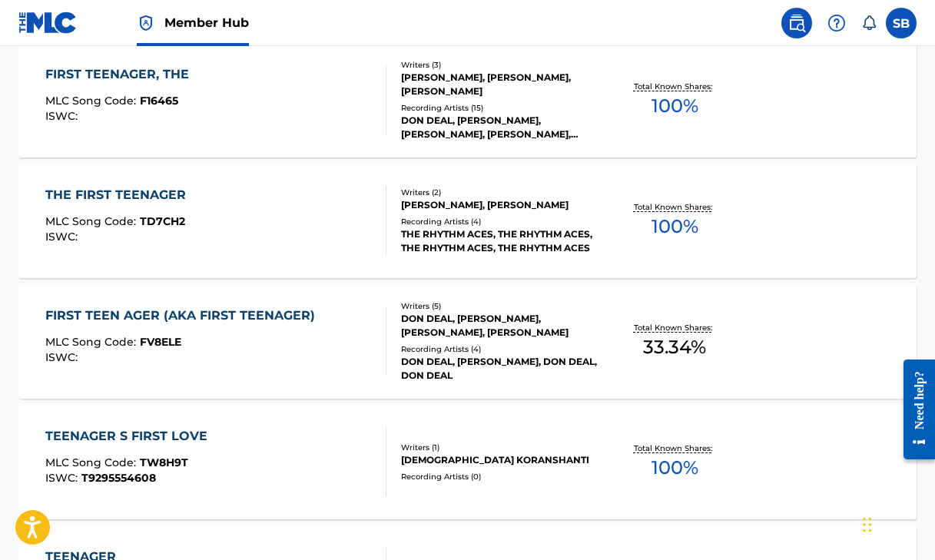
click at [130, 316] on div "FIRST TEEN AGER (AKA FIRST TEENAGER)" at bounding box center [183, 316] width 277 height 18
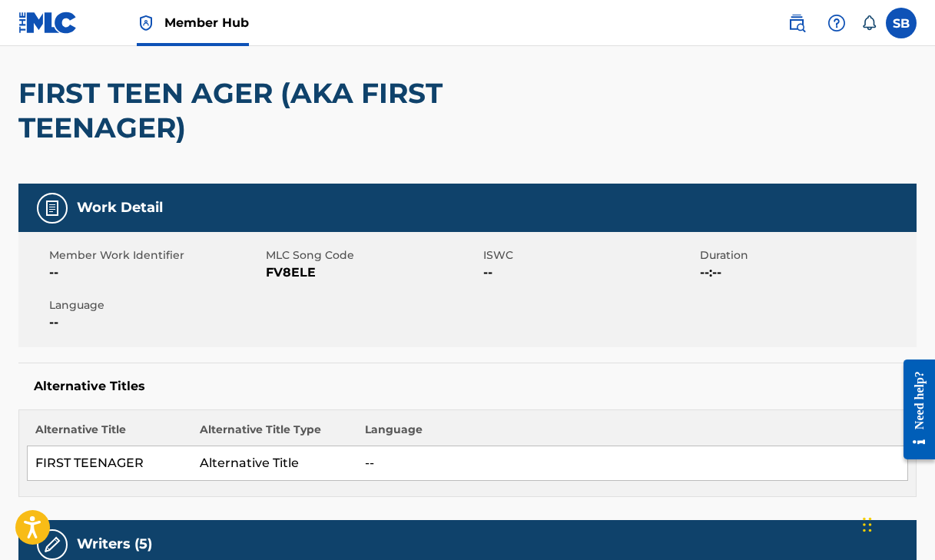
scroll to position [116, 0]
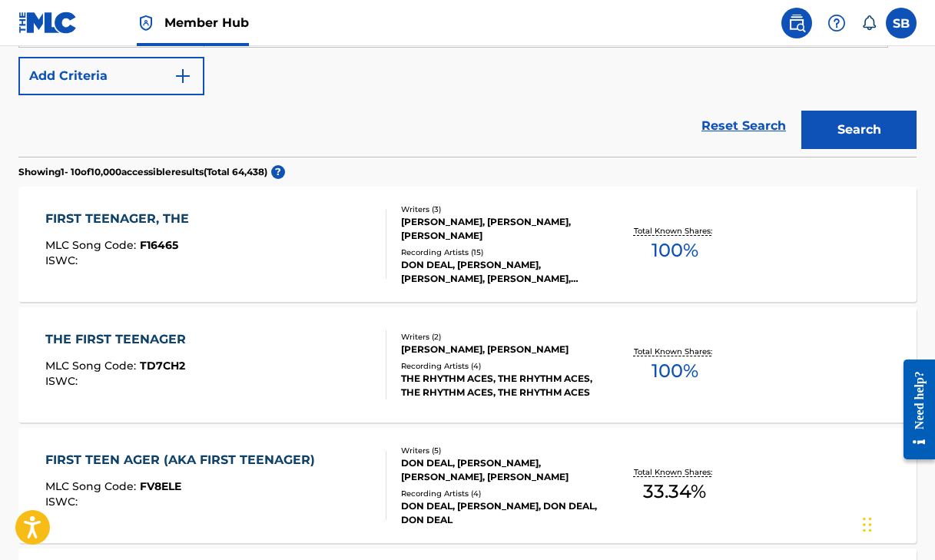
scroll to position [373, 0]
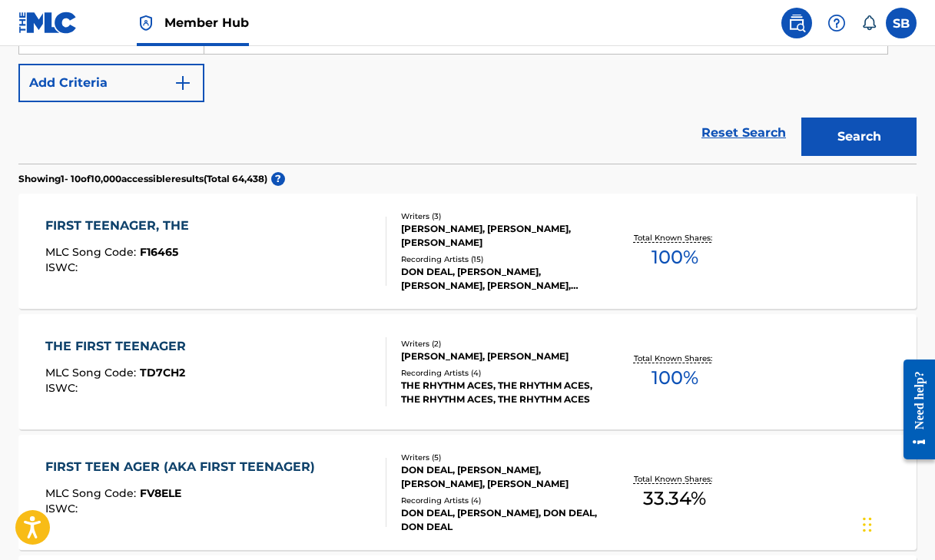
click at [127, 220] on div "FIRST TEENAGER, THE" at bounding box center [120, 226] width 151 height 18
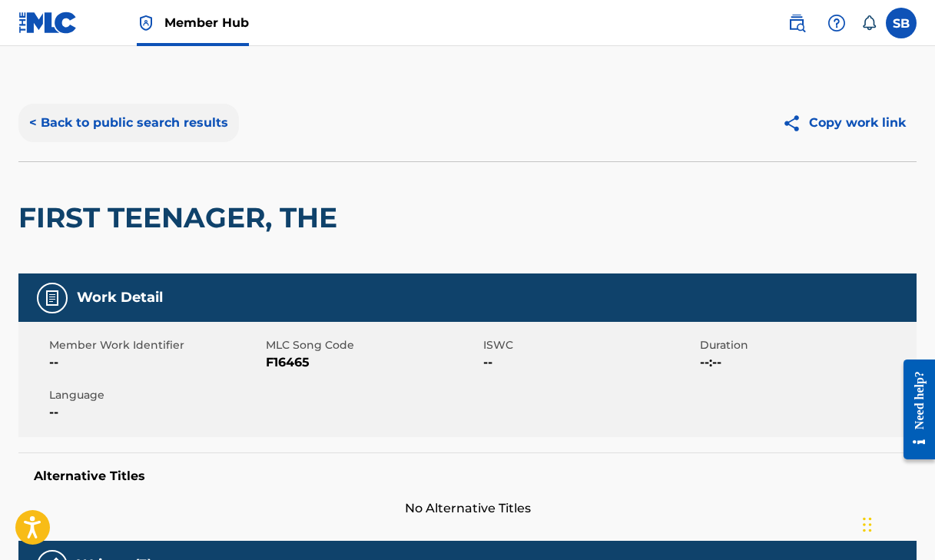
click at [153, 120] on button "< Back to public search results" at bounding box center [128, 123] width 221 height 38
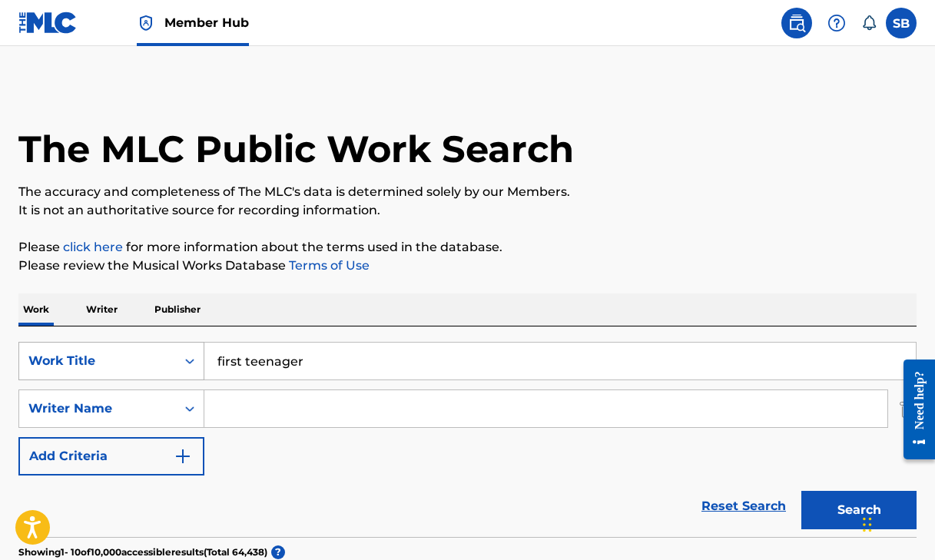
drag, startPoint x: 333, startPoint y: 361, endPoint x: 158, endPoint y: 359, distance: 174.5
click at [158, 359] on div "SearchWithCriteria9ccbf897-f6a1-4175-a52e-2c0deb1786f8 Work Title first teenager" at bounding box center [467, 361] width 898 height 38
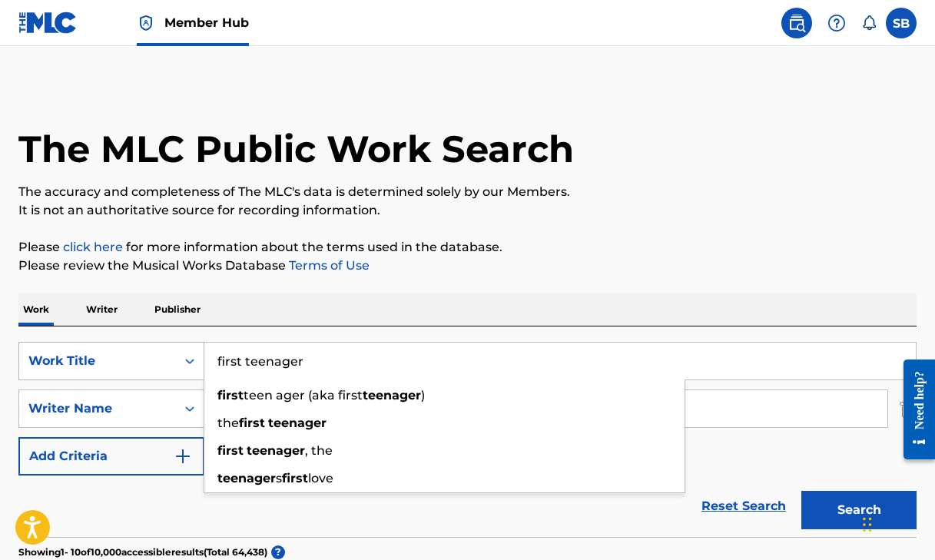
paste input "Floggin The Banjo"
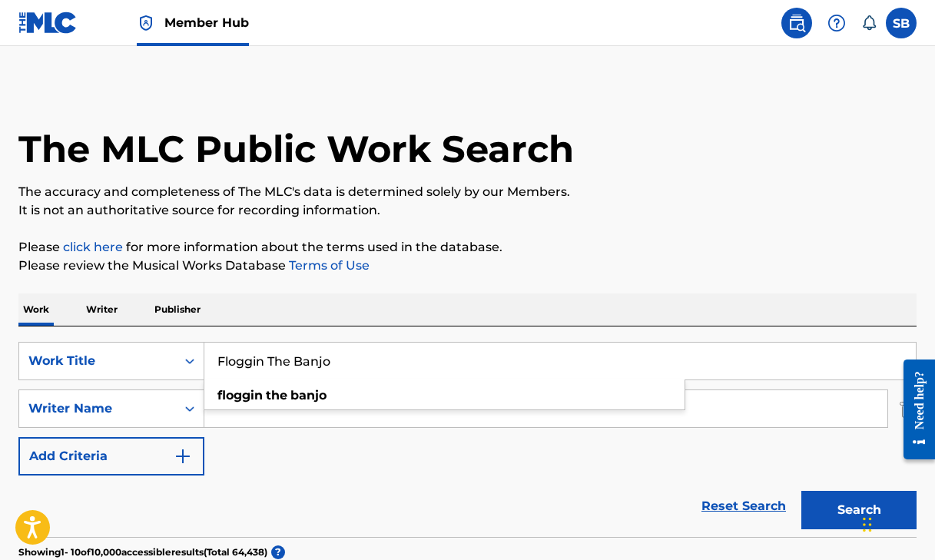
type input "Floggin The Banjo"
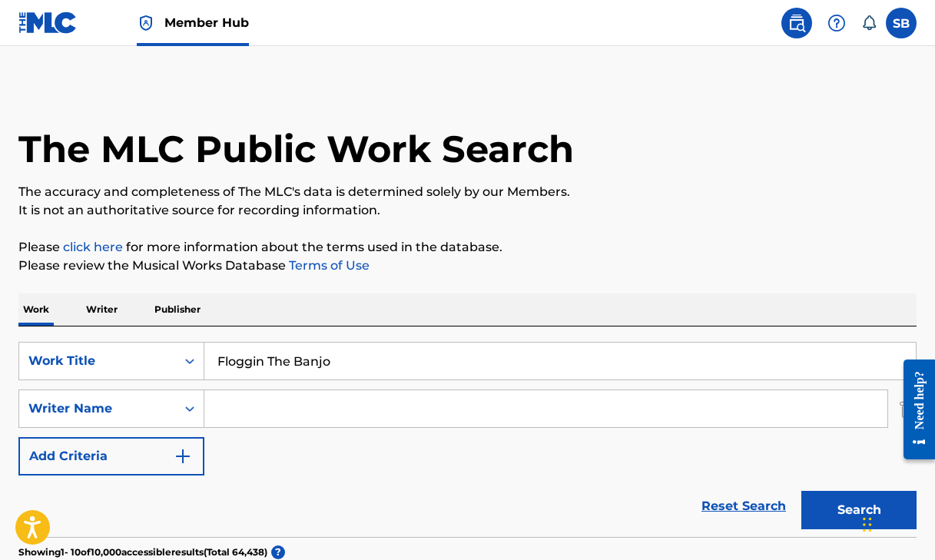
click at [834, 508] on button "Search" at bounding box center [859, 510] width 115 height 38
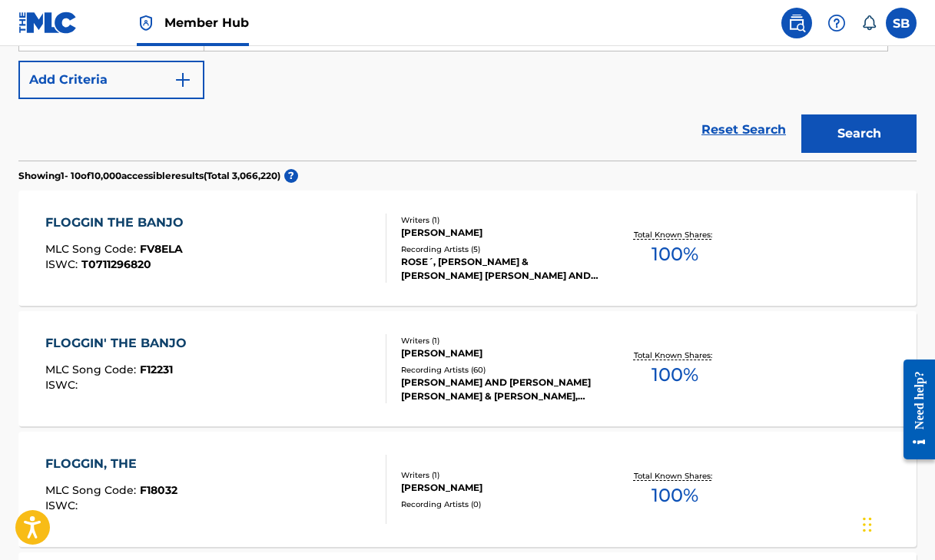
scroll to position [378, 0]
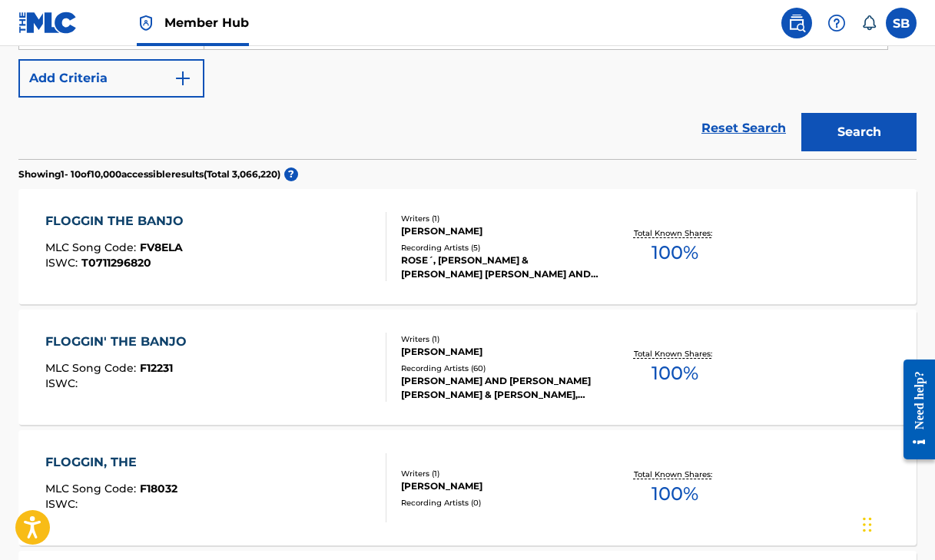
click at [150, 220] on div "FLOGGIN THE BANJO" at bounding box center [118, 221] width 146 height 18
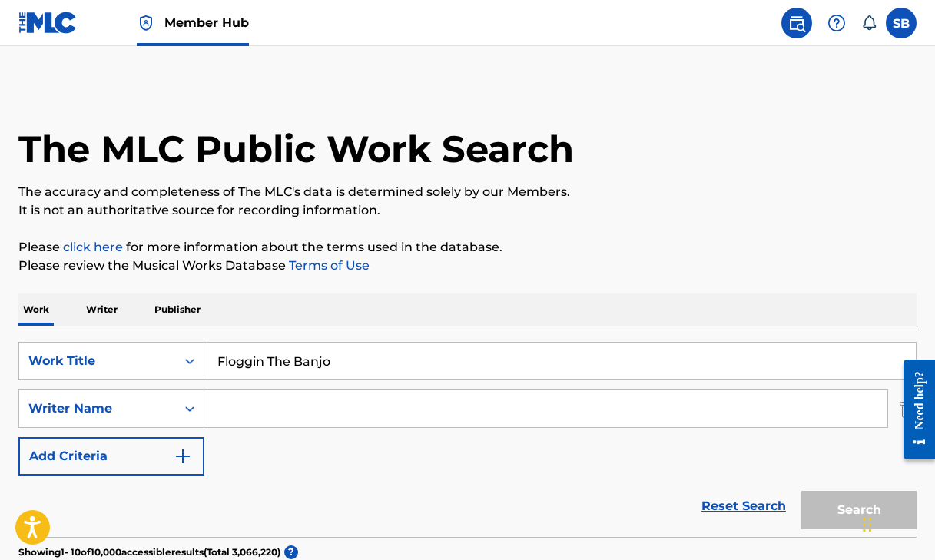
scroll to position [378, 0]
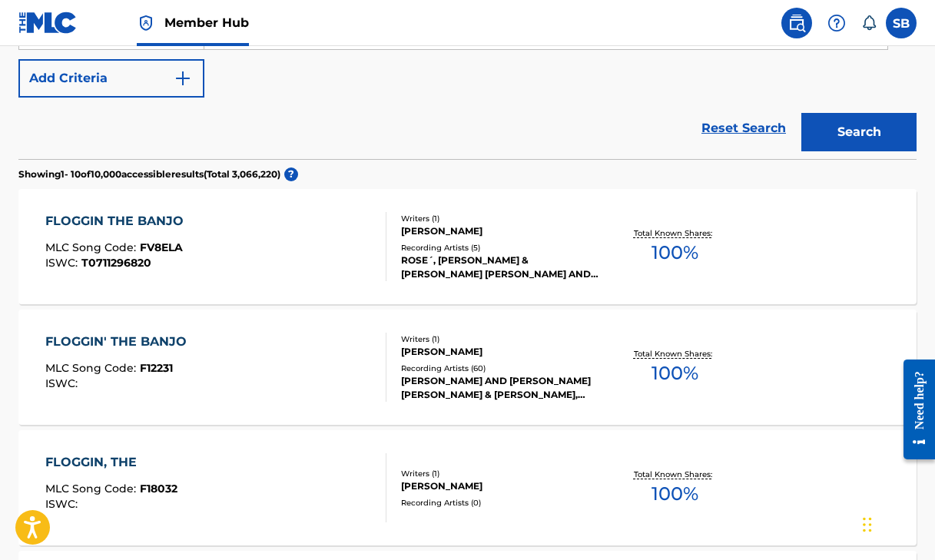
click at [109, 340] on div "FLOGGIN' THE BANJO" at bounding box center [119, 342] width 149 height 18
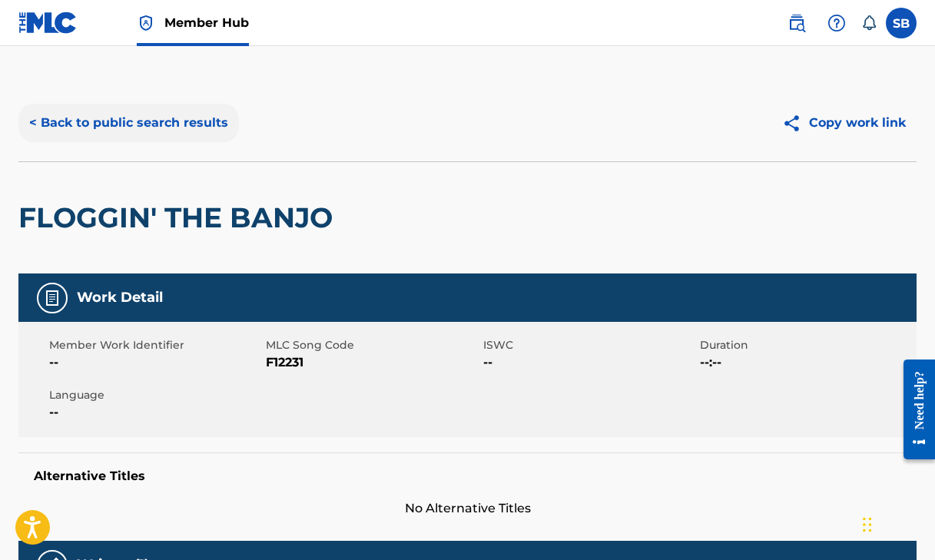
click at [188, 122] on button "< Back to public search results" at bounding box center [128, 123] width 221 height 38
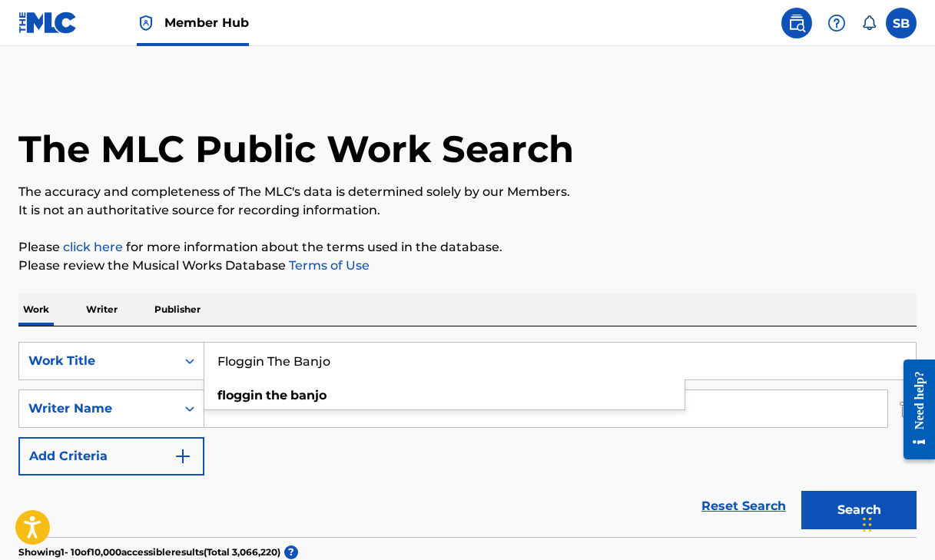
drag, startPoint x: 363, startPoint y: 361, endPoint x: 176, endPoint y: 307, distance: 194.5
paste input "orever Is Ending [DATE]"
type input "Forever Is Ending [DATE]"
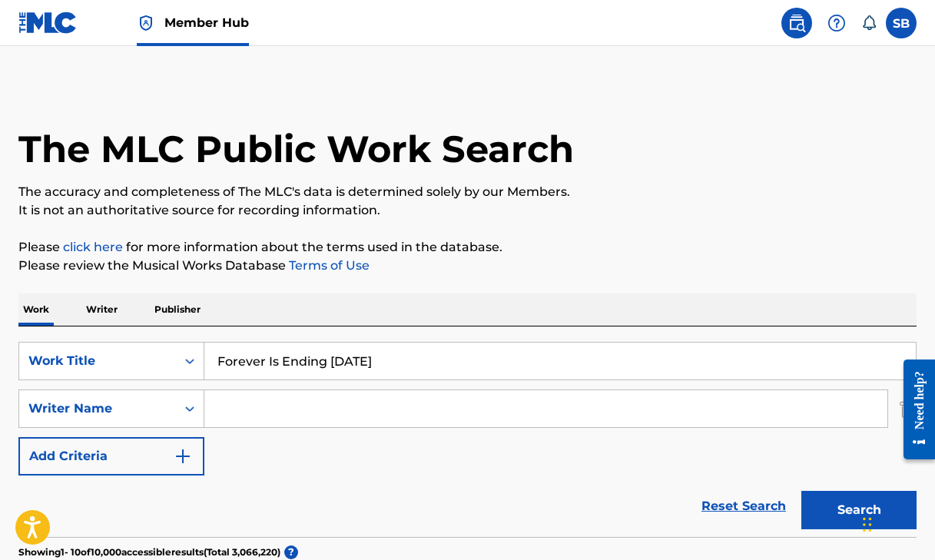
click at [567, 238] on p "Please click here for more information about the terms used in the database." at bounding box center [467, 247] width 898 height 18
click at [399, 413] on input "Search Form" at bounding box center [545, 408] width 683 height 37
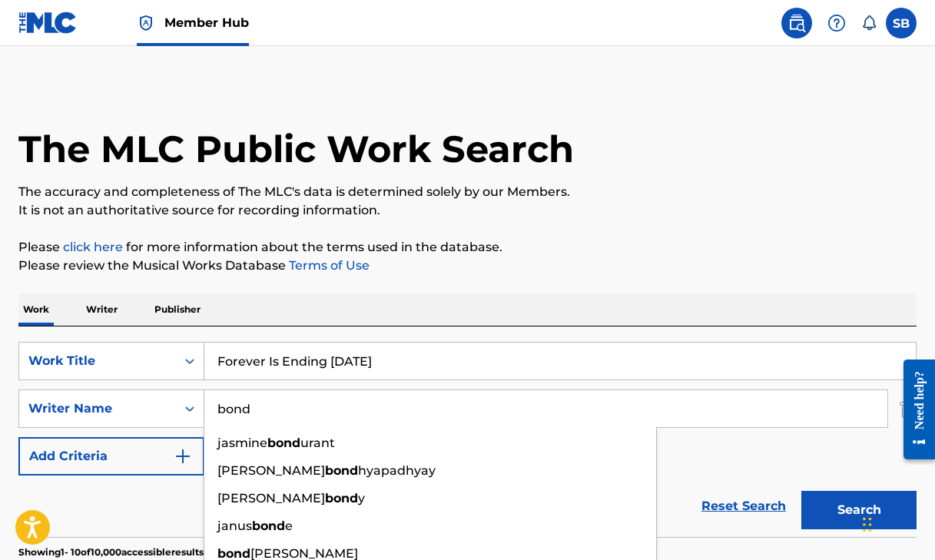
type input "bond"
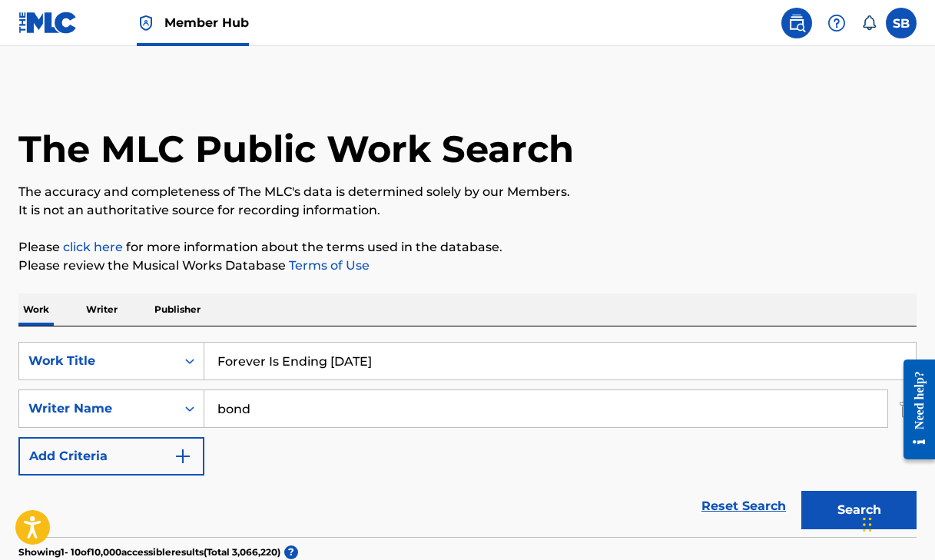
click at [654, 302] on div "Work Writer Publisher" at bounding box center [467, 310] width 898 height 32
click at [840, 519] on button "Search" at bounding box center [859, 510] width 115 height 38
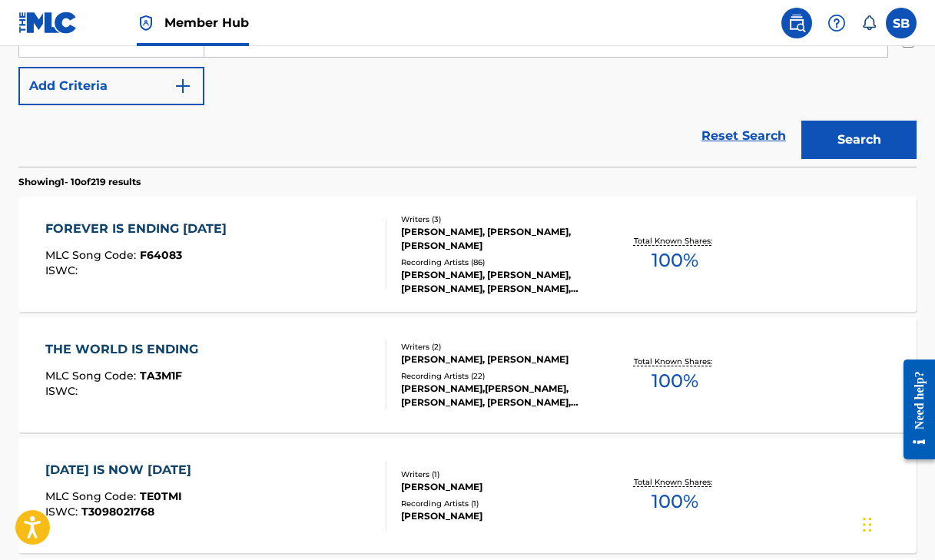
scroll to position [390, 0]
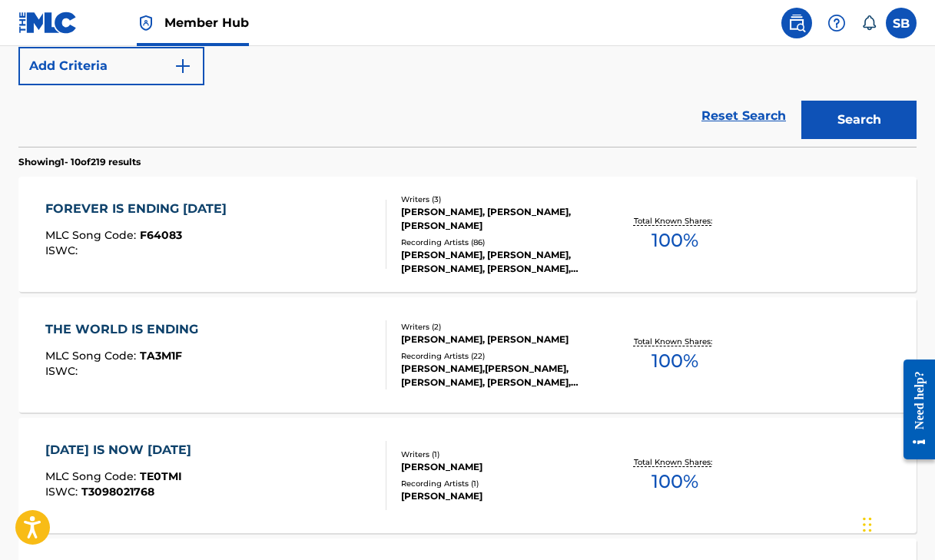
click at [168, 211] on div "FOREVER IS ENDING [DATE]" at bounding box center [139, 209] width 189 height 18
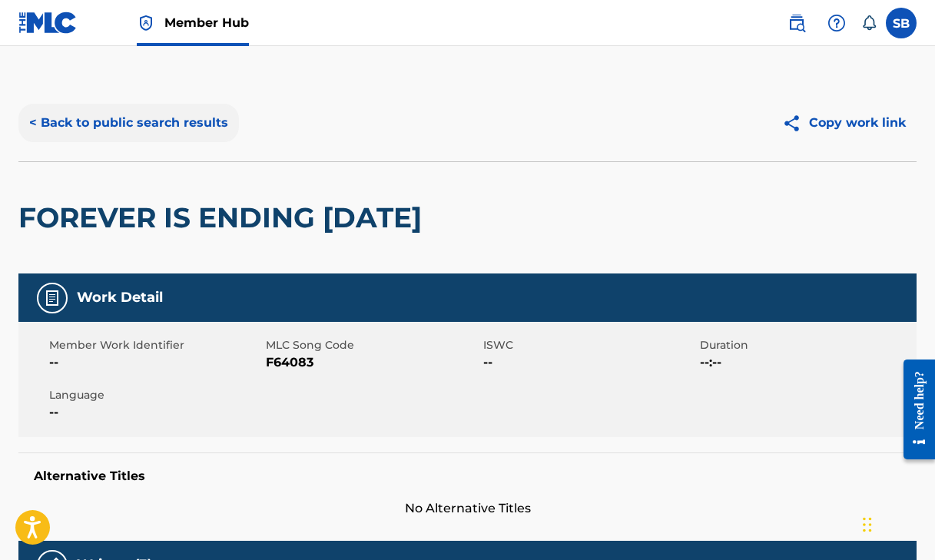
click at [202, 118] on button "< Back to public search results" at bounding box center [128, 123] width 221 height 38
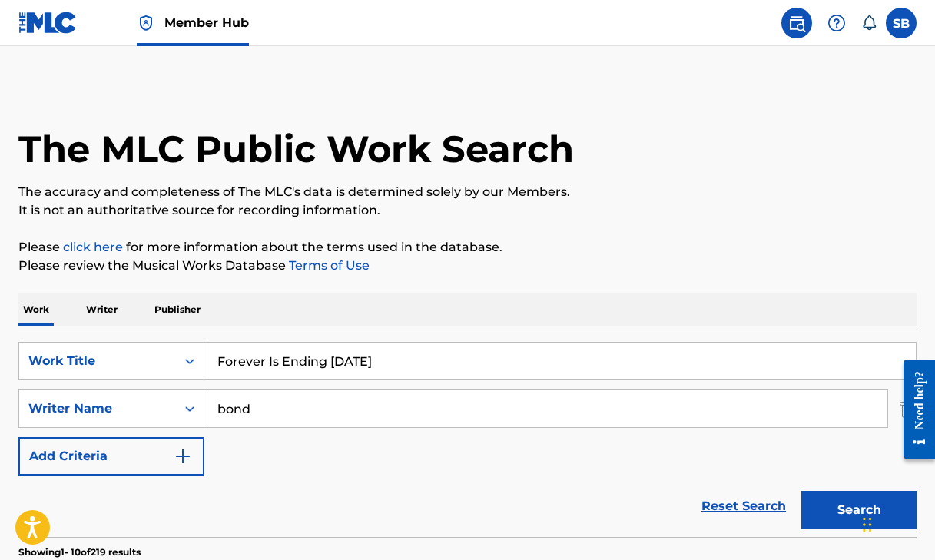
drag, startPoint x: 381, startPoint y: 358, endPoint x: 188, endPoint y: 338, distance: 193.9
click at [188, 338] on div "SearchWithCriteria9ccbf897-f6a1-4175-a52e-2c0deb1786f8 Work Title Forever Is En…" at bounding box center [467, 432] width 898 height 211
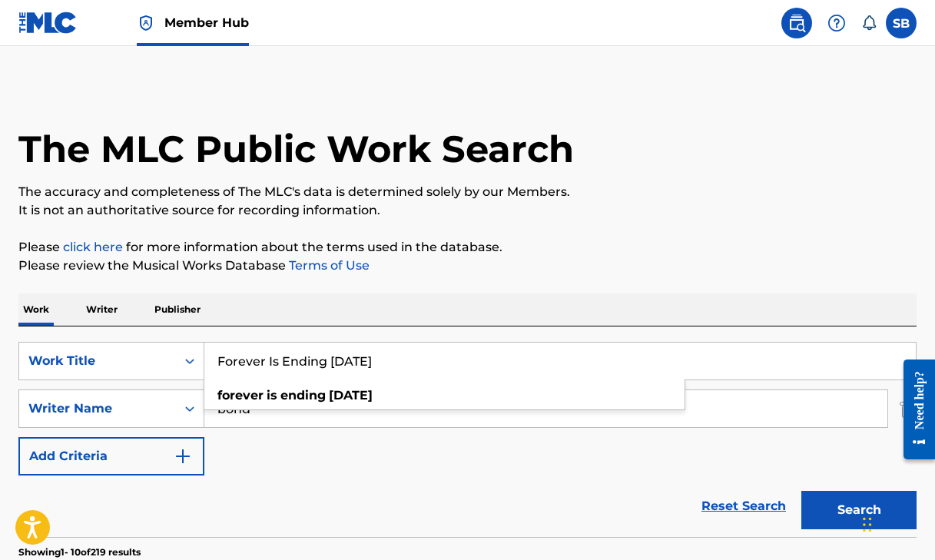
paste input "Girls Don’t Worry My Mind"
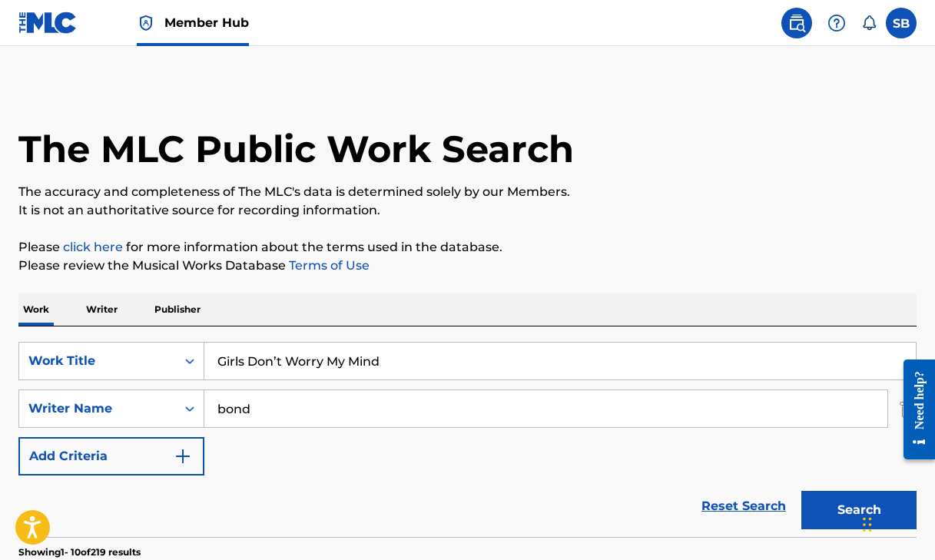
type input "Girls Don’t Worry My Mind"
click at [451, 481] on div "Reset Search Search" at bounding box center [467, 506] width 898 height 61
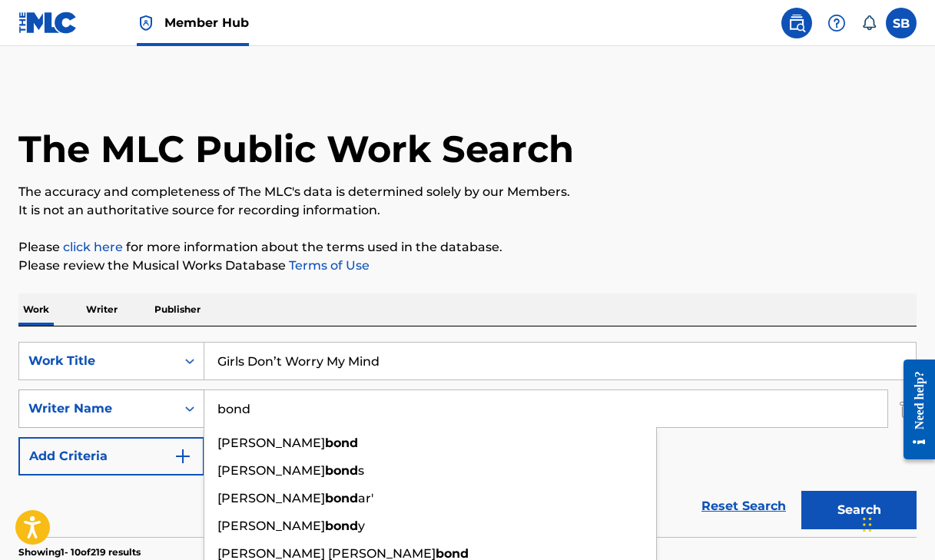
drag, startPoint x: 279, startPoint y: 407, endPoint x: 155, endPoint y: 402, distance: 123.8
click at [155, 402] on div "SearchWithCriteria24c56889-5757-45c6-b1a0-1ccafbdbd8f3 Writer Name [PERSON_NAME…" at bounding box center [467, 409] width 898 height 38
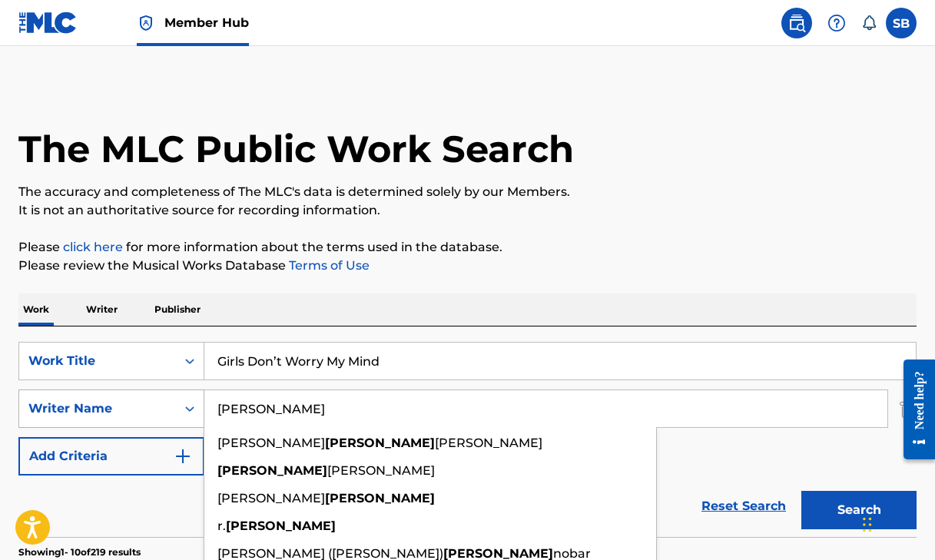
type input "[PERSON_NAME]"
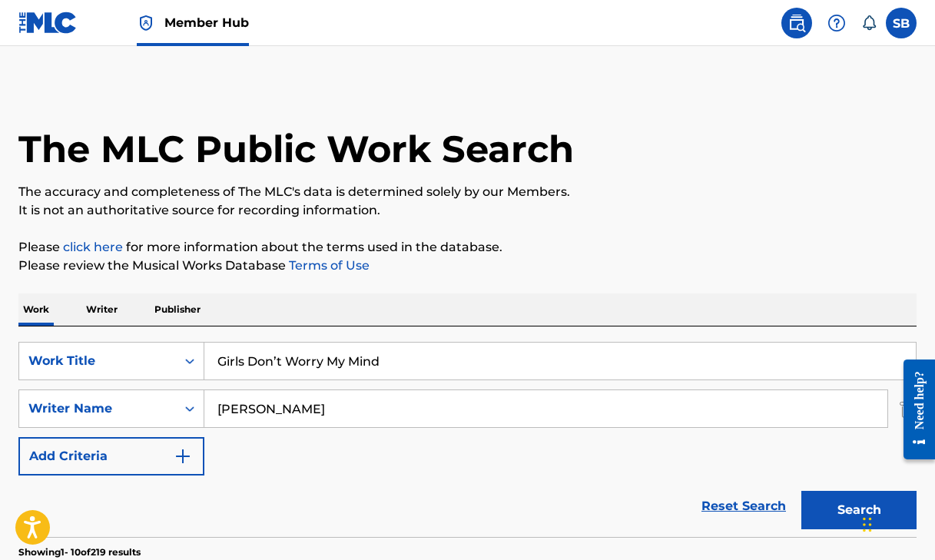
drag, startPoint x: 155, startPoint y: 402, endPoint x: 664, endPoint y: 190, distance: 551.2
click at [664, 190] on p "The accuracy and completeness of The MLC's data is determined solely by our Mem…" at bounding box center [467, 192] width 898 height 18
click at [841, 513] on button "Search" at bounding box center [859, 510] width 115 height 38
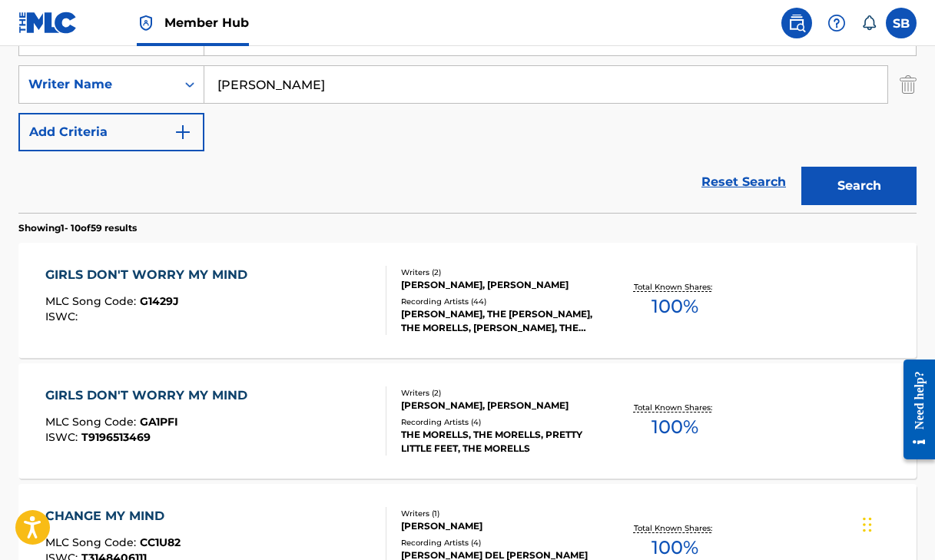
scroll to position [331, 0]
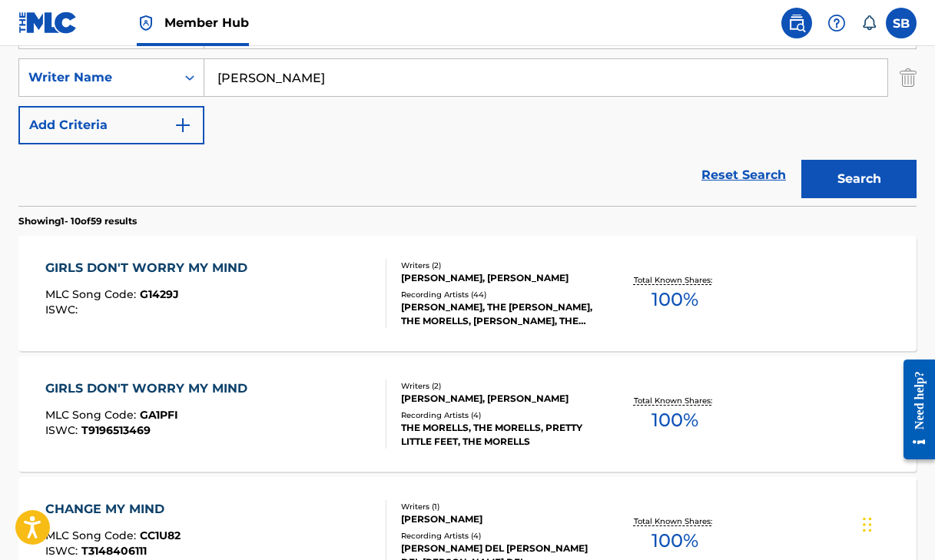
click at [119, 266] on div "GIRLS DON'T WORRY MY MIND" at bounding box center [150, 268] width 210 height 18
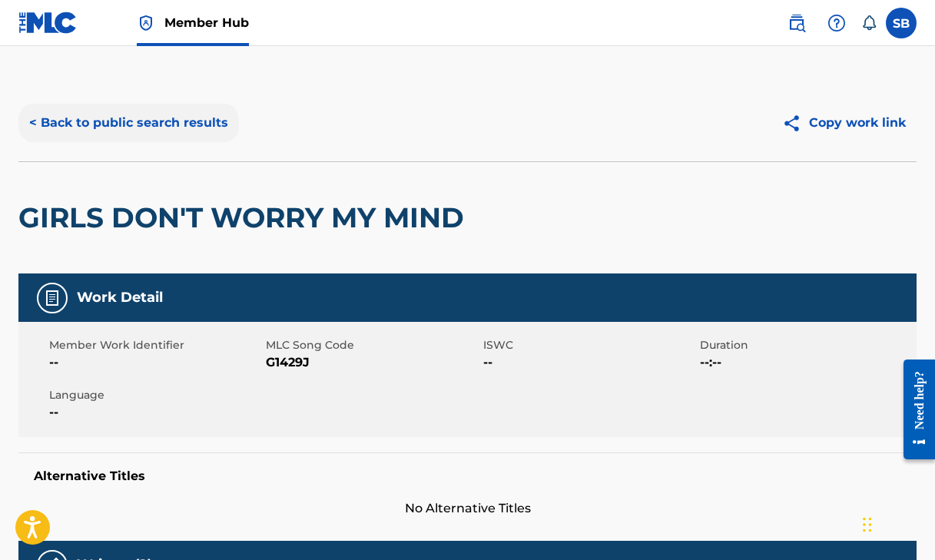
click at [208, 120] on button "< Back to public search results" at bounding box center [128, 123] width 221 height 38
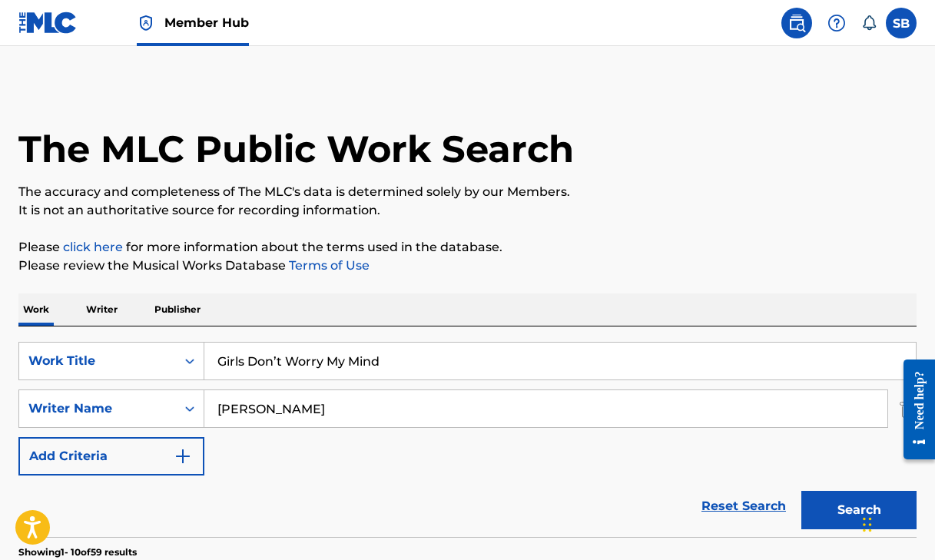
scroll to position [331, 0]
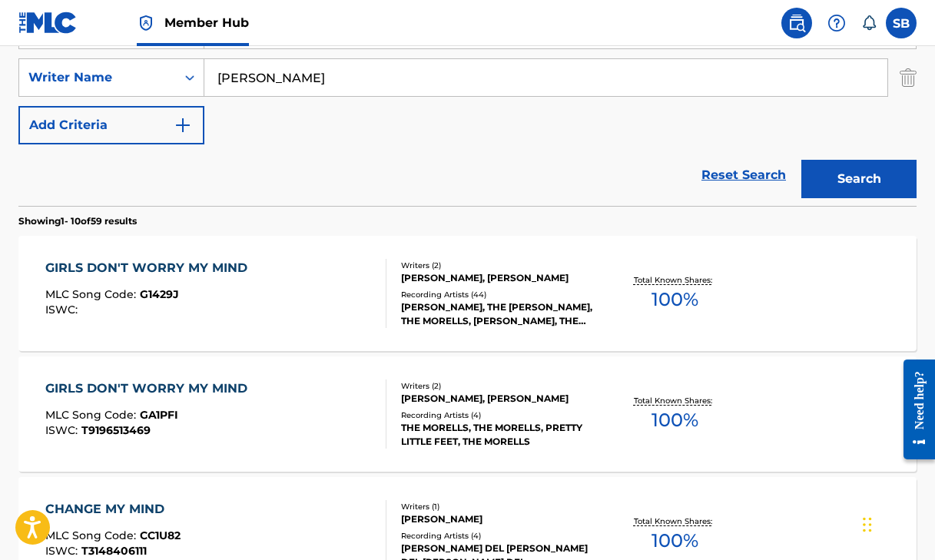
click at [296, 81] on input "[PERSON_NAME]" at bounding box center [545, 77] width 683 height 37
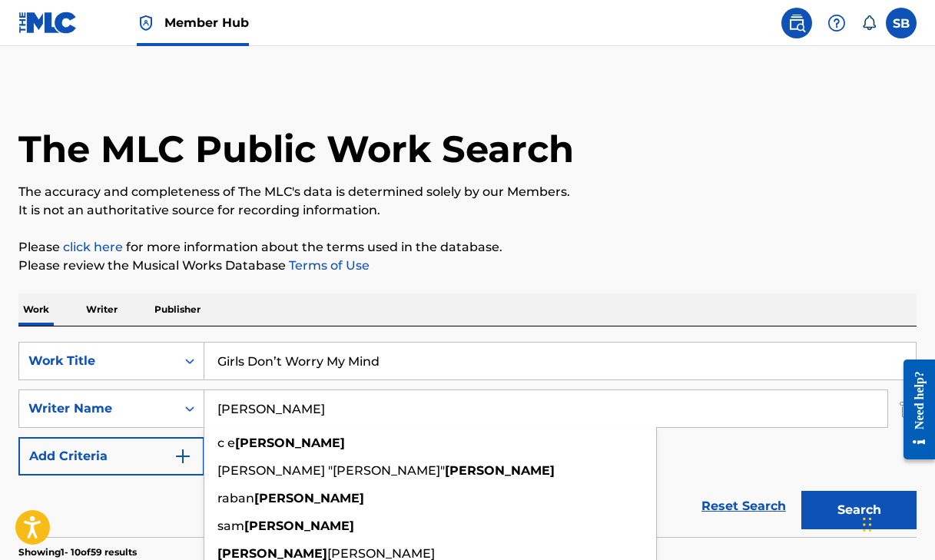
scroll to position [0, 0]
click at [385, 331] on div "SearchWithCriteria9ccbf897-f6a1-4175-a52e-2c0deb1786f8 Work Title Girls Don’t W…" at bounding box center [467, 432] width 898 height 211
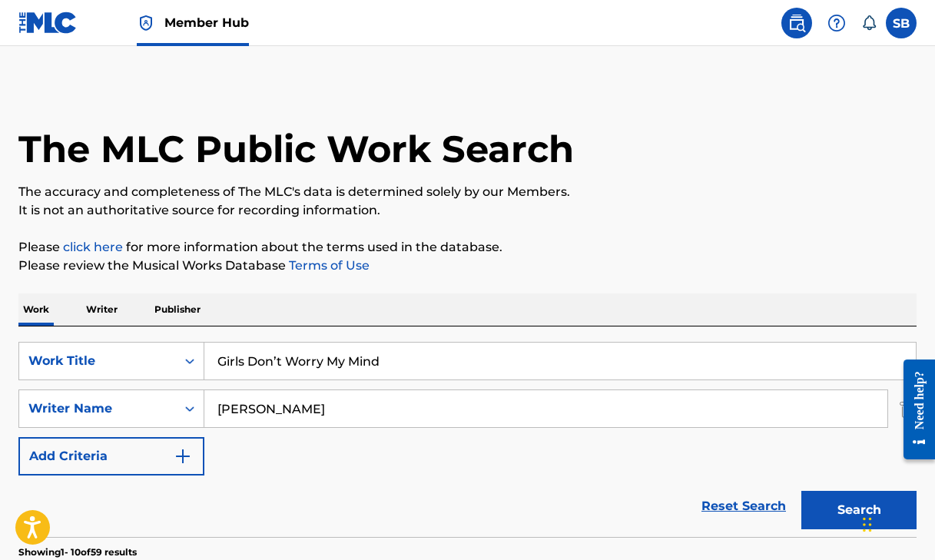
drag, startPoint x: 407, startPoint y: 360, endPoint x: 163, endPoint y: 320, distance: 247.5
paste input "o Way, Don’t Bother Me"
type input "Go Way, Don’t Bother Me"
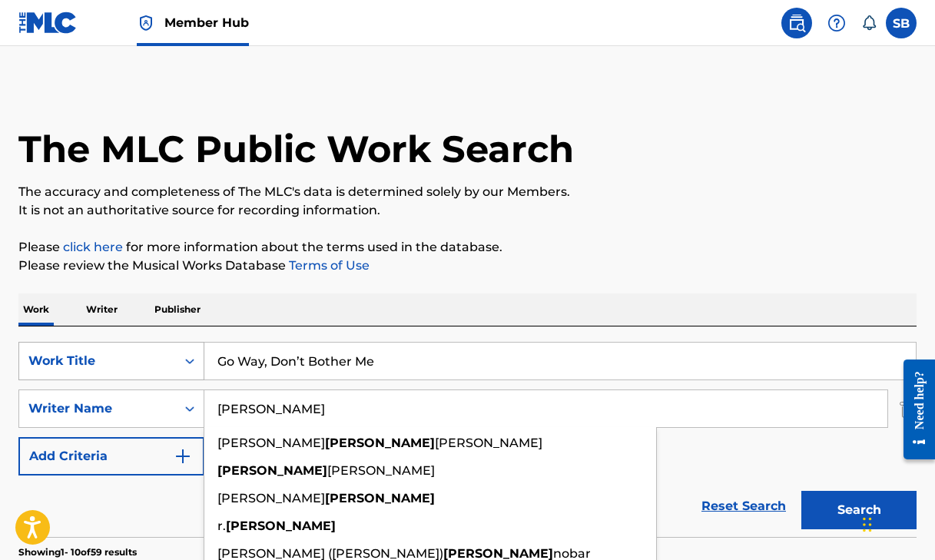
drag, startPoint x: 294, startPoint y: 417, endPoint x: 115, endPoint y: 374, distance: 184.0
click at [115, 374] on div "SearchWithCriteria9ccbf897-f6a1-4175-a52e-2c0deb1786f8 Work Title Go Way, Don’t…" at bounding box center [467, 409] width 898 height 134
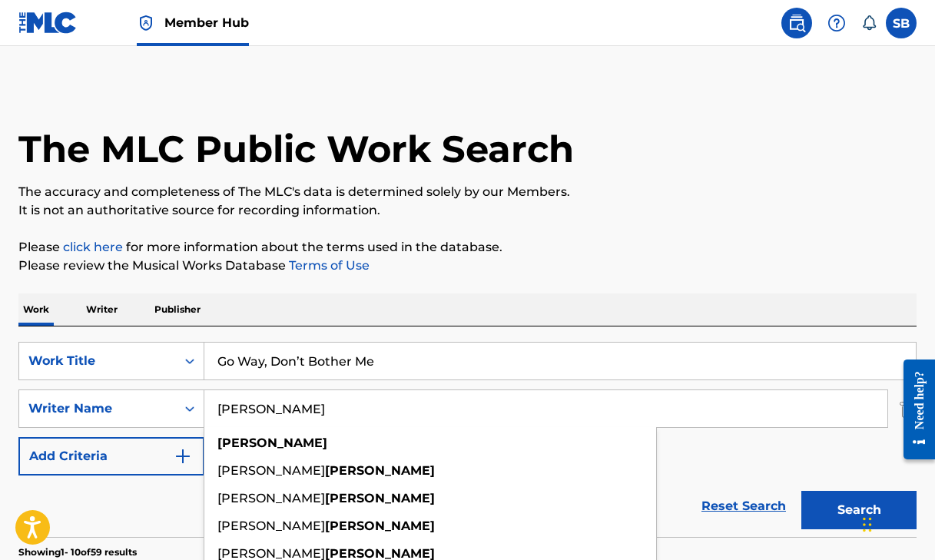
type input "[PERSON_NAME]"
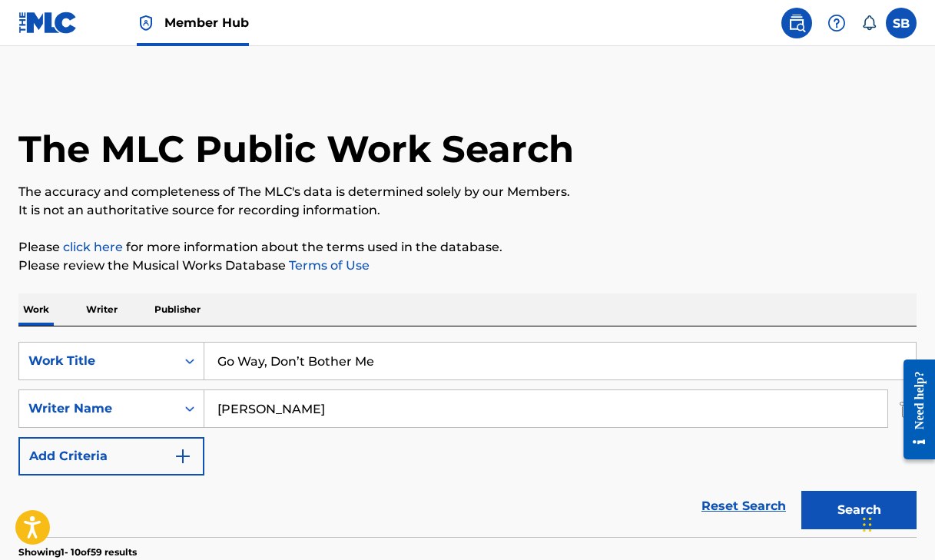
drag, startPoint x: 312, startPoint y: 263, endPoint x: 501, endPoint y: 224, distance: 193.1
click at [839, 509] on button "Search" at bounding box center [859, 510] width 115 height 38
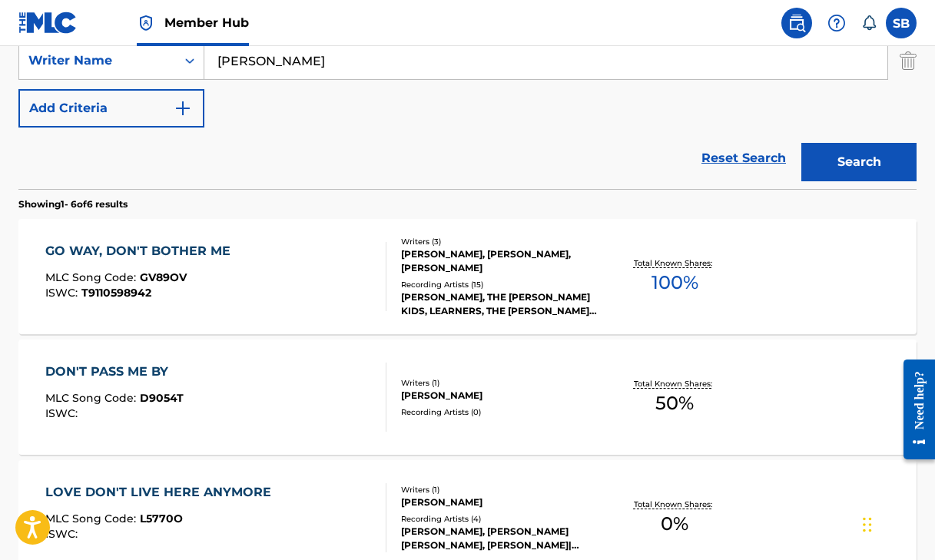
scroll to position [350, 0]
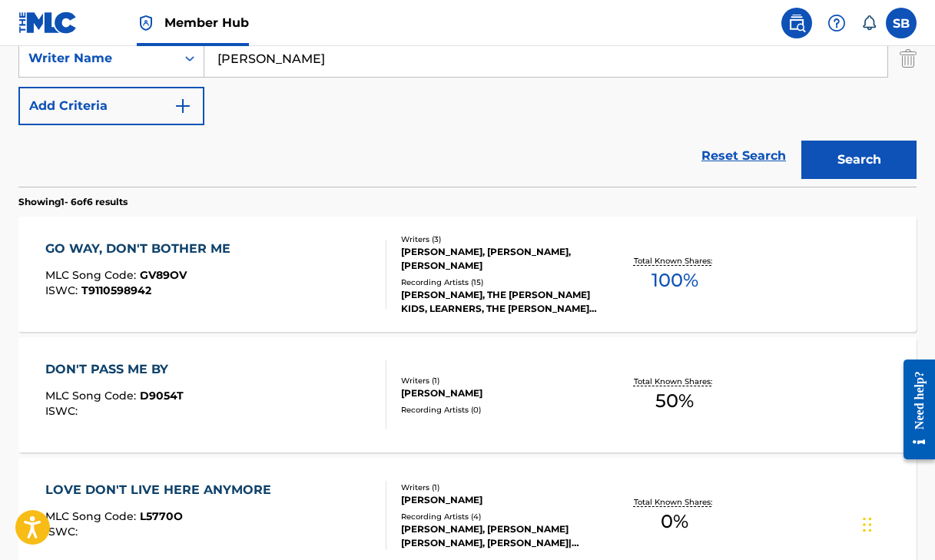
click at [175, 252] on div "GO WAY, DON'T BOTHER ME" at bounding box center [141, 249] width 193 height 18
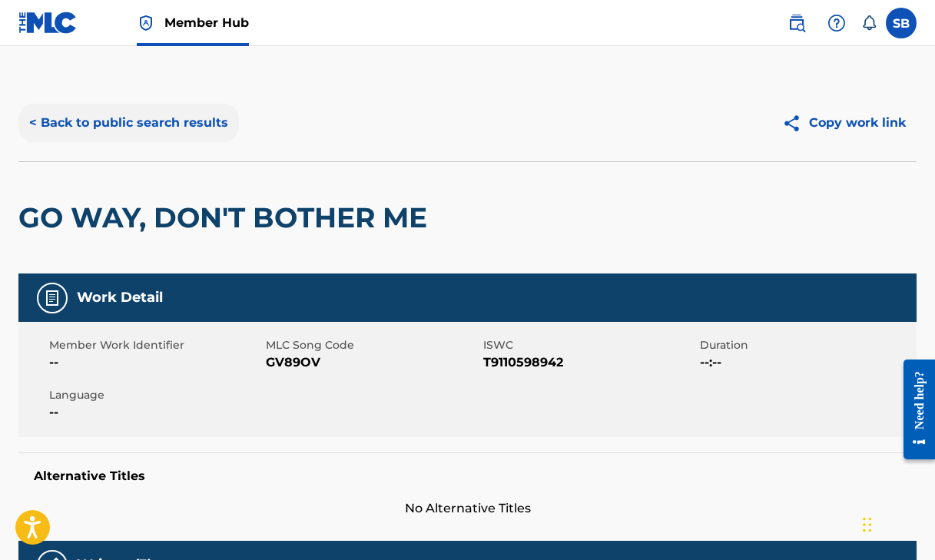
click at [101, 119] on button "< Back to public search results" at bounding box center [128, 123] width 221 height 38
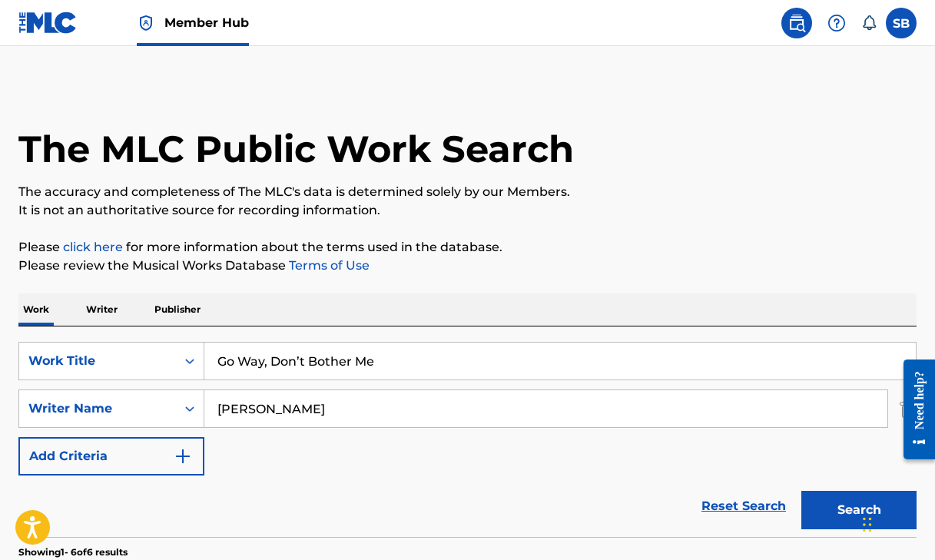
scroll to position [350, 0]
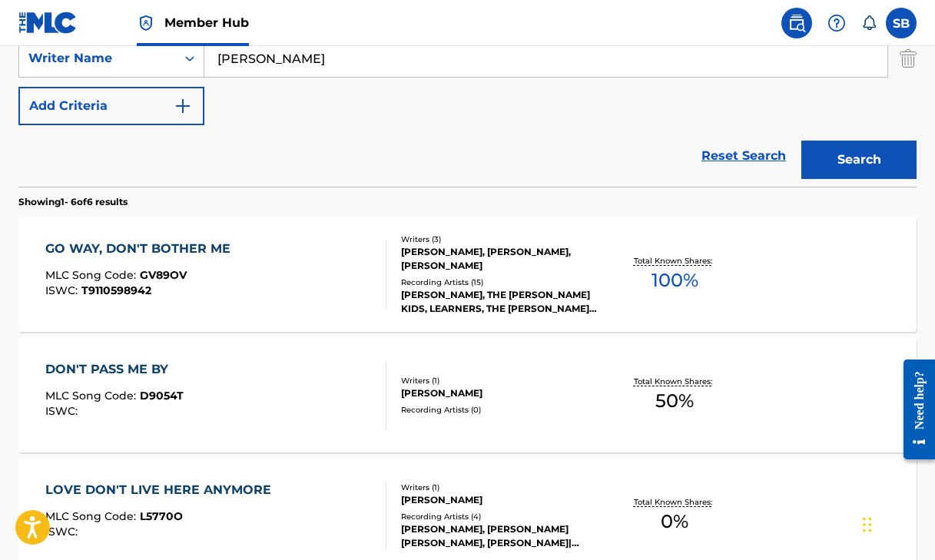
click at [124, 369] on div "DON'T PASS ME BY" at bounding box center [114, 369] width 138 height 18
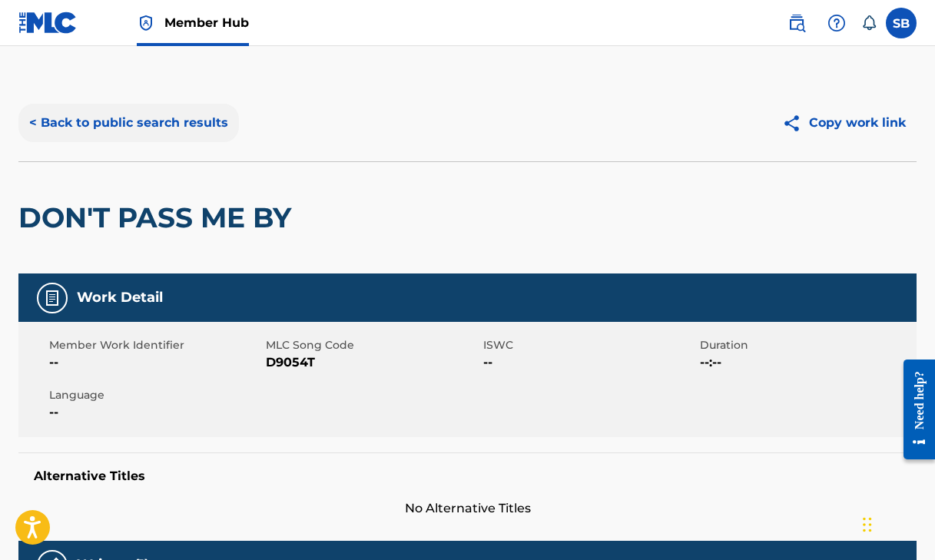
click at [154, 121] on button "< Back to public search results" at bounding box center [128, 123] width 221 height 38
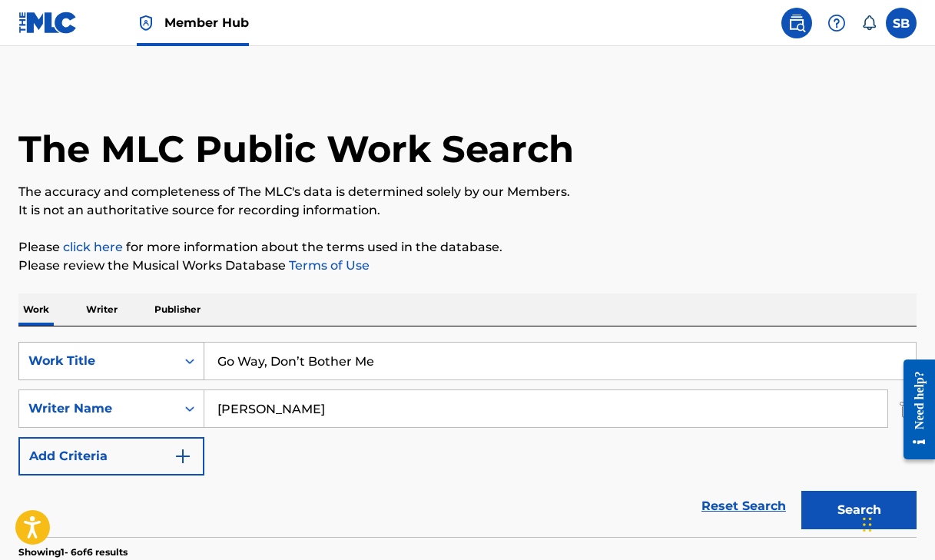
drag, startPoint x: 424, startPoint y: 359, endPoint x: 170, endPoint y: 350, distance: 254.5
click at [170, 350] on div "SearchWithCriteria9ccbf897-f6a1-4175-a52e-2c0deb1786f8 Work Title Go Way, Don’t…" at bounding box center [467, 361] width 898 height 38
paste input "ing To See My Baby"
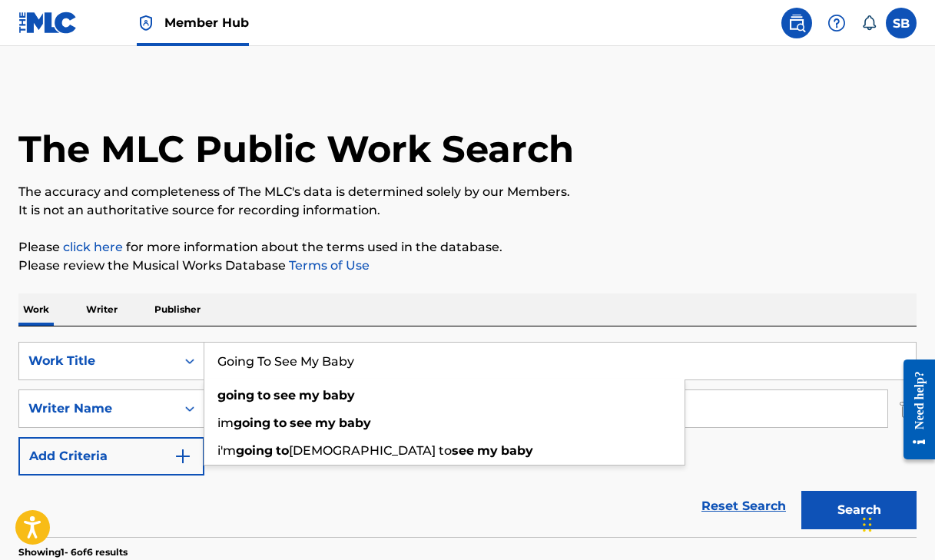
type input "Going To See My Baby"
click at [483, 337] on div "SearchWithCriteria9ccbf897-f6a1-4175-a52e-2c0deb1786f8 Work Title Going To See …" at bounding box center [467, 432] width 898 height 211
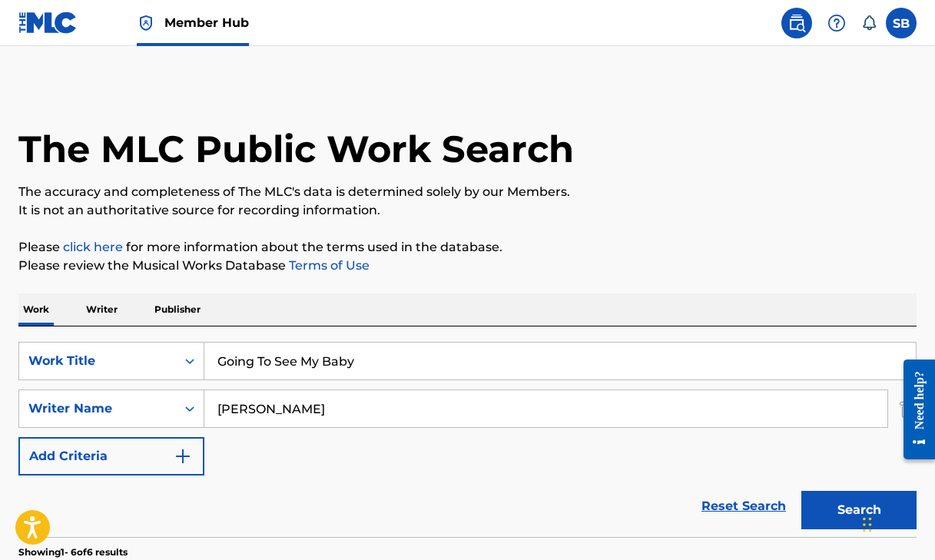
click at [283, 415] on input "[PERSON_NAME]" at bounding box center [545, 408] width 683 height 37
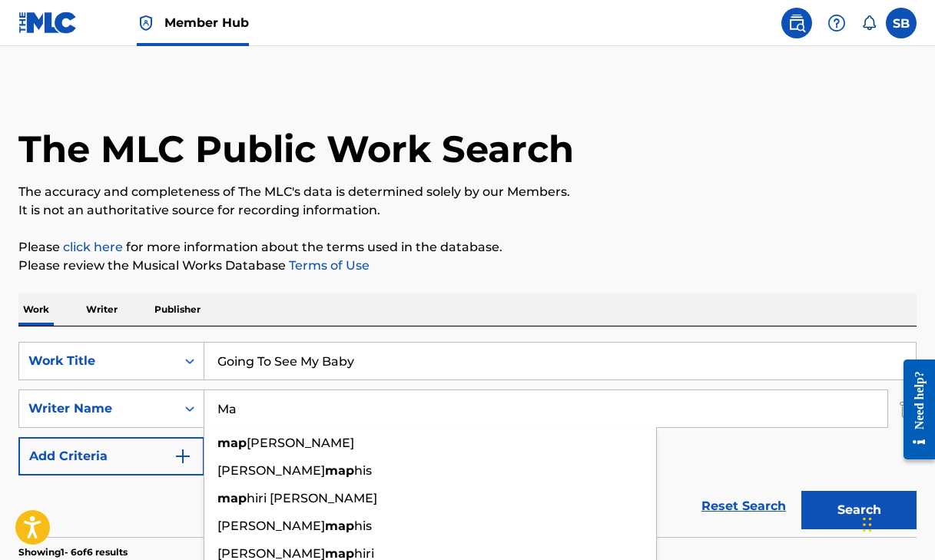
type input "M"
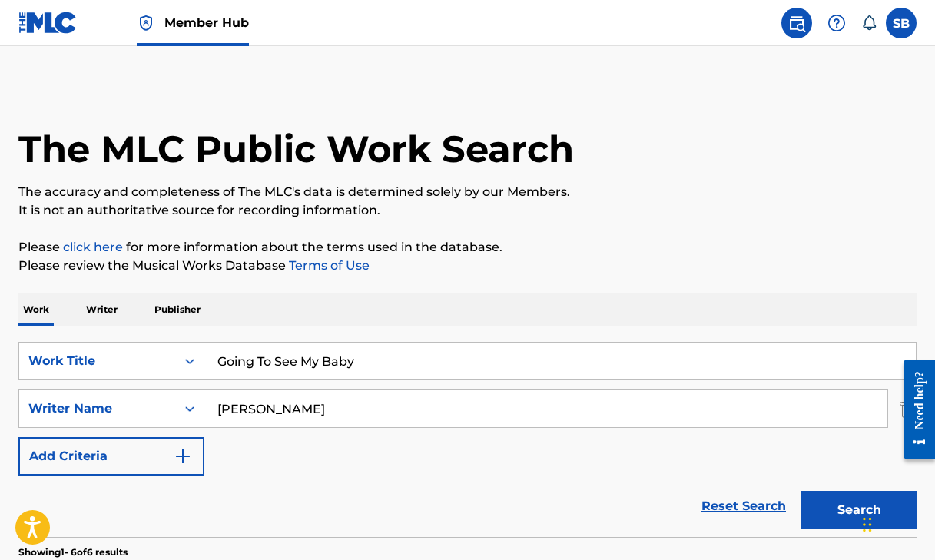
drag, startPoint x: 402, startPoint y: 360, endPoint x: 599, endPoint y: 304, distance: 205.3
click at [599, 304] on div "Work Writer Publisher" at bounding box center [467, 310] width 898 height 32
click at [838, 516] on button "Search" at bounding box center [859, 510] width 115 height 38
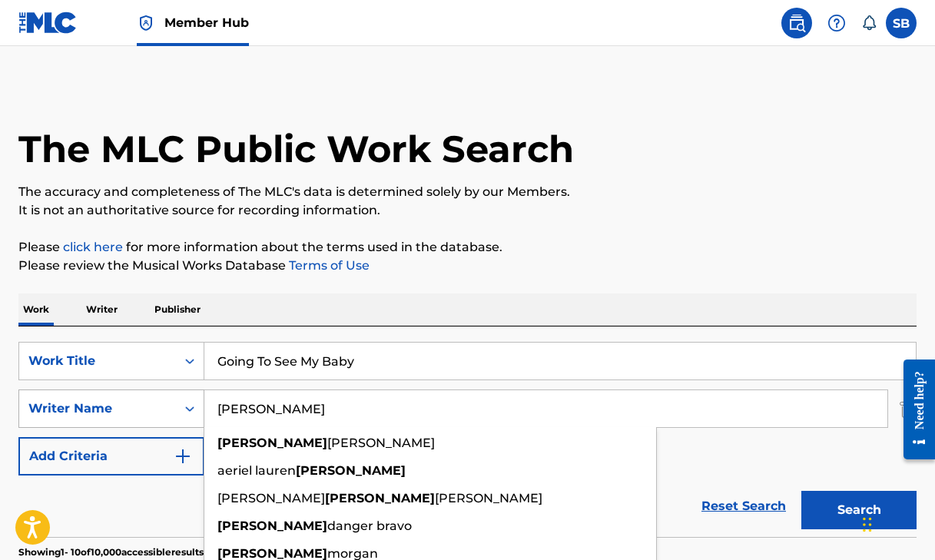
drag, startPoint x: 266, startPoint y: 414, endPoint x: 182, endPoint y: 405, distance: 84.3
click at [182, 405] on div "SearchWithCriteria24c56889-5757-45c6-b1a0-1ccafbdbd8f3 Writer Name [PERSON_NAME…" at bounding box center [467, 409] width 898 height 38
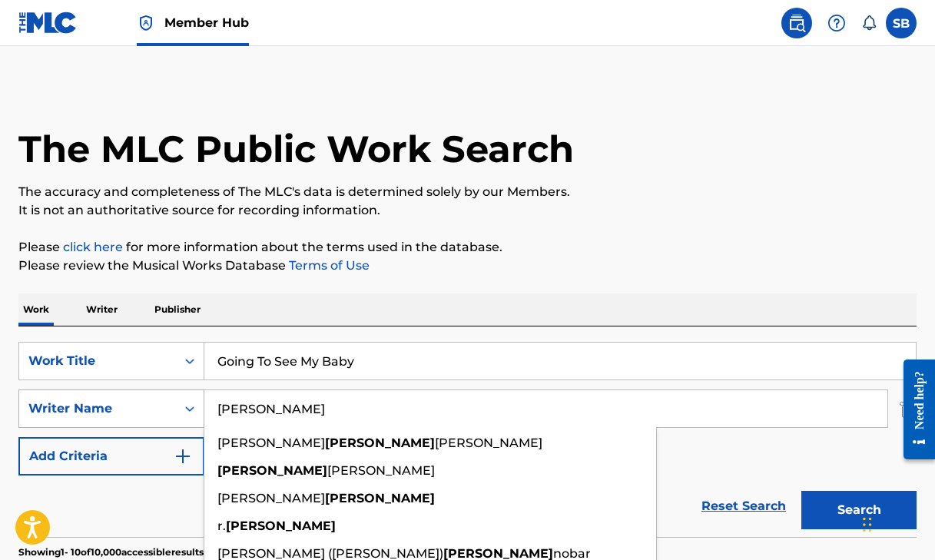
click at [859, 510] on button "Search" at bounding box center [859, 510] width 115 height 38
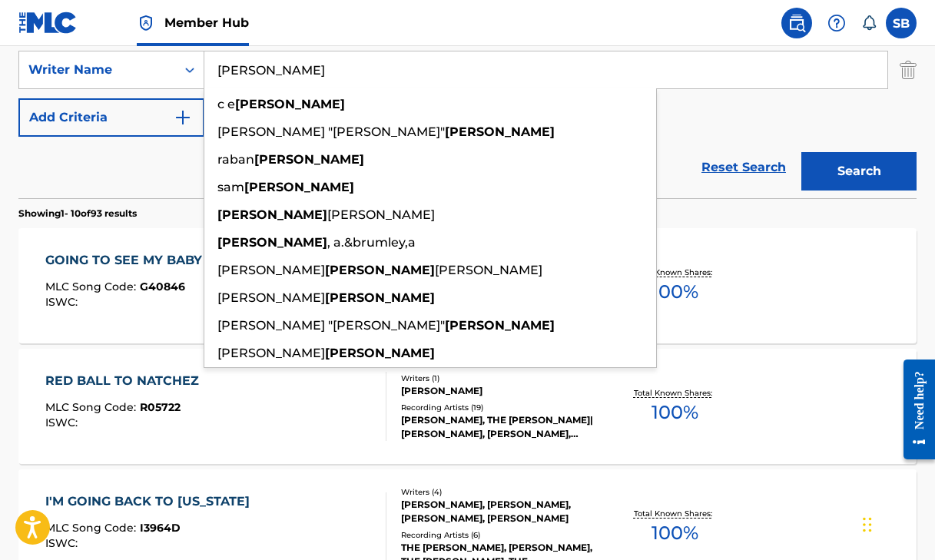
scroll to position [348, 0]
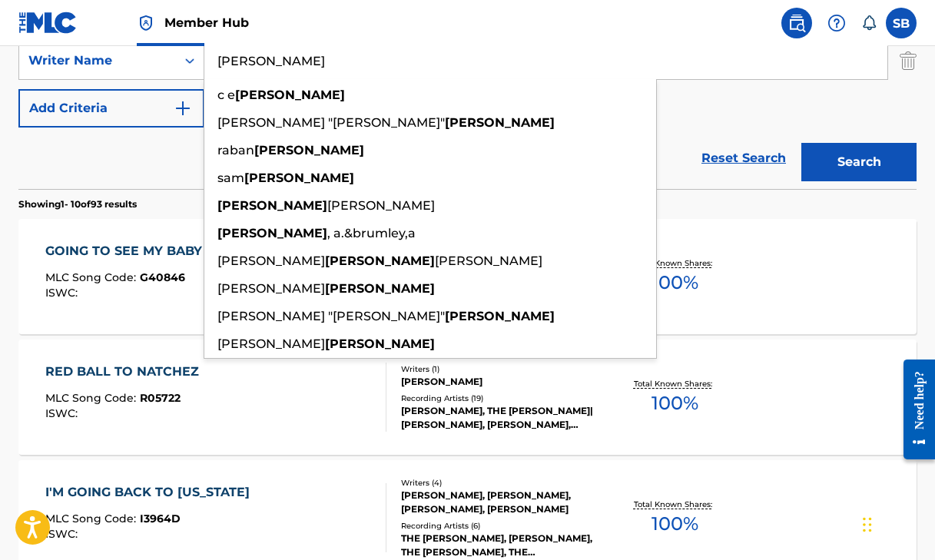
type input "[PERSON_NAME]"
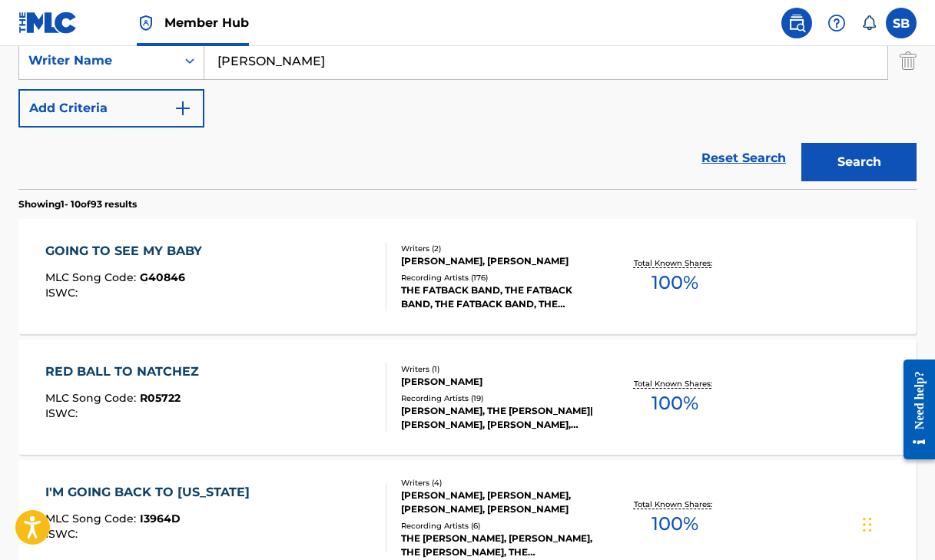
click at [97, 162] on div "Reset Search Search" at bounding box center [467, 158] width 898 height 61
click at [184, 249] on div "GOING TO SEE MY BABY" at bounding box center [127, 251] width 164 height 18
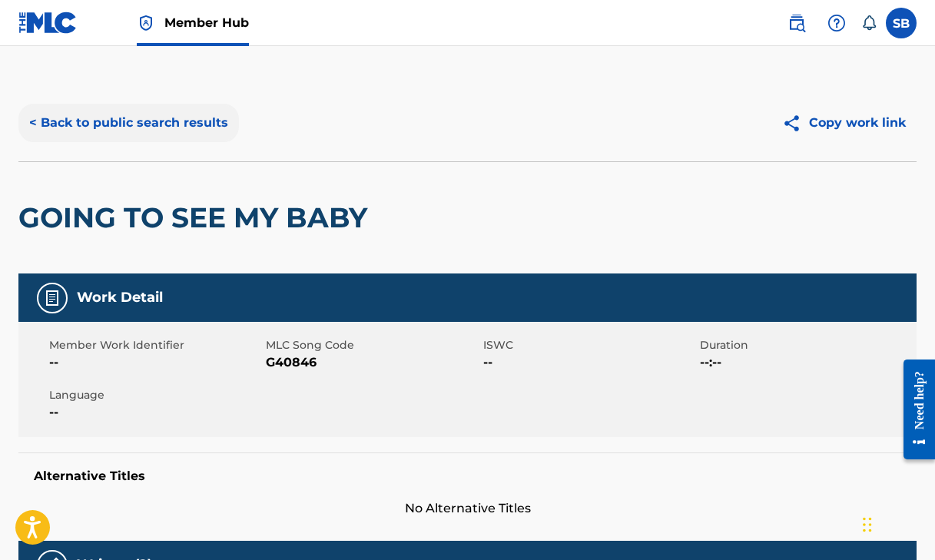
click at [204, 121] on button "< Back to public search results" at bounding box center [128, 123] width 221 height 38
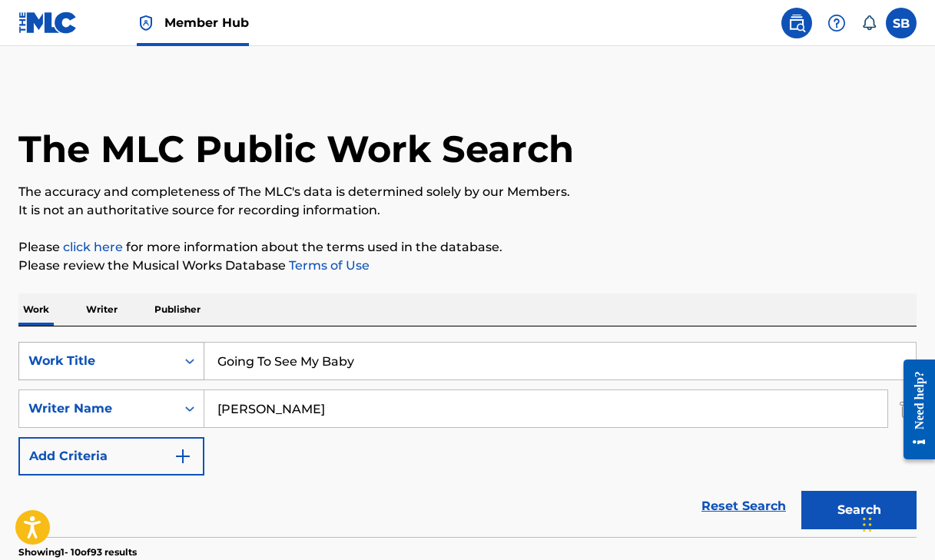
drag, startPoint x: 384, startPoint y: 367, endPoint x: 132, endPoint y: 357, distance: 252.2
click at [132, 357] on div "SearchWithCriteria9ccbf897-f6a1-4175-a52e-2c0deb1786f8 Work Title Going To See …" at bounding box center [467, 361] width 898 height 38
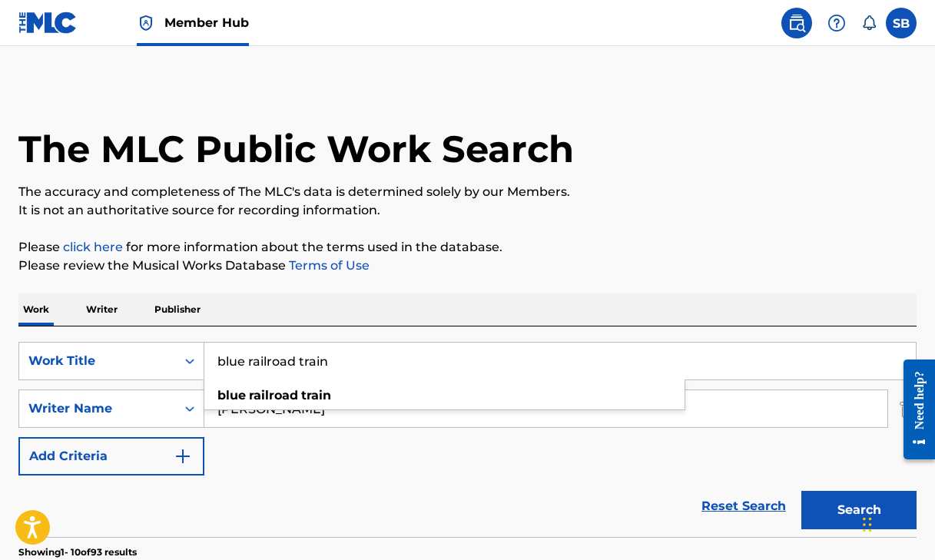
type input "blue railroad train"
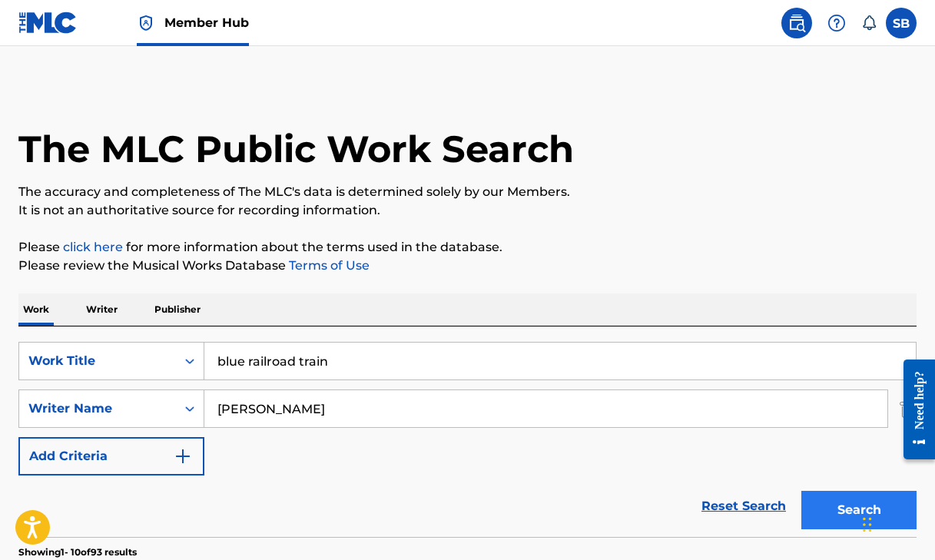
click at [841, 506] on button "Search" at bounding box center [859, 510] width 115 height 38
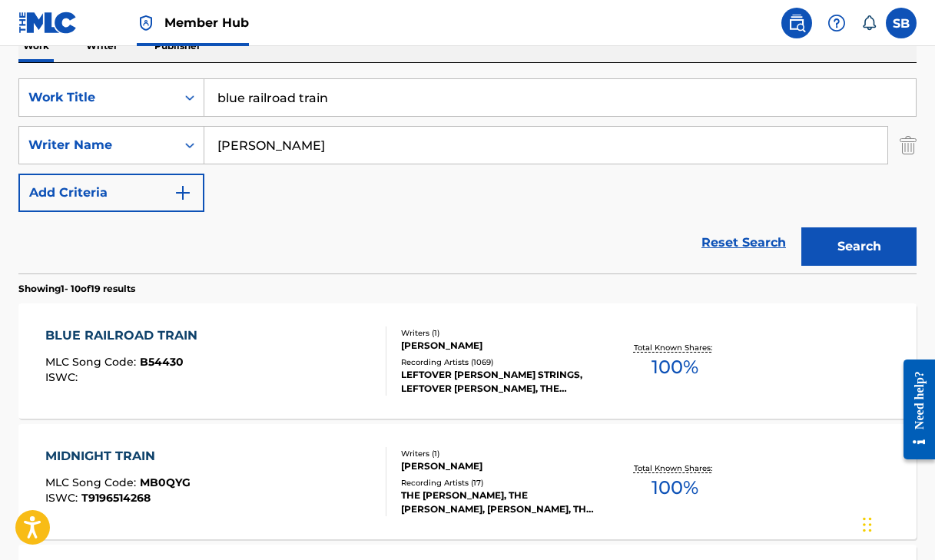
scroll to position [306, 0]
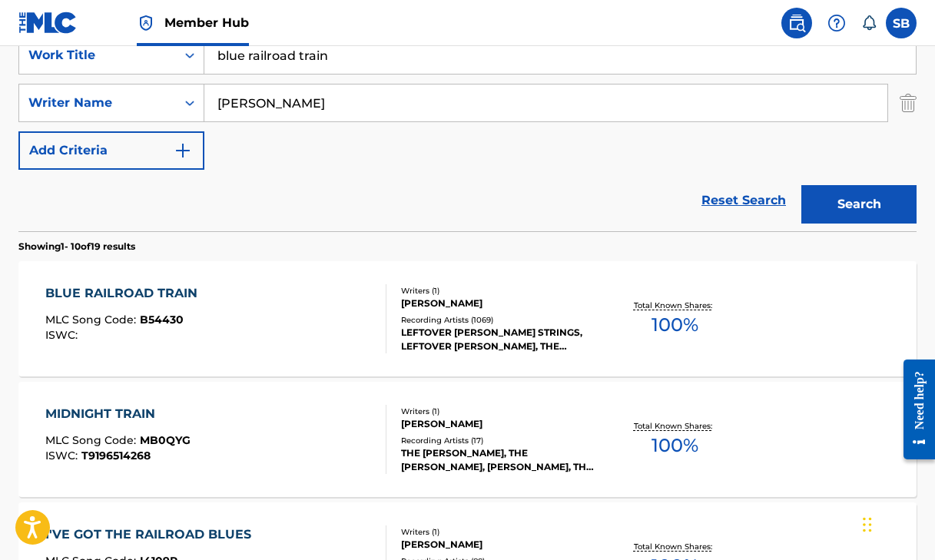
click at [131, 290] on div "BLUE RAILROAD TRAIN" at bounding box center [125, 293] width 160 height 18
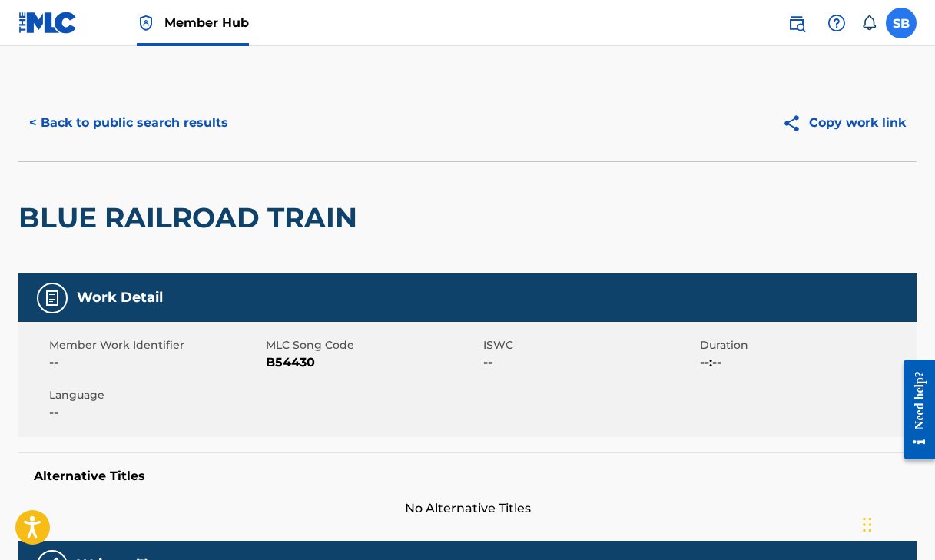
click at [900, 21] on label at bounding box center [901, 23] width 31 height 31
click at [901, 23] on input "SB [PERSON_NAME] [EMAIL_ADDRESS][DOMAIN_NAME] Notification Preferences Profile …" at bounding box center [901, 23] width 0 height 0
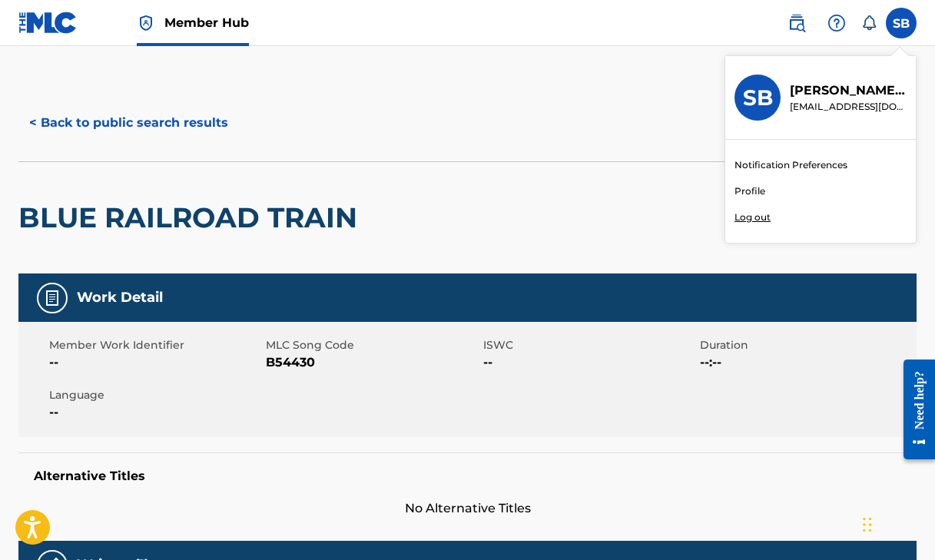
click at [765, 217] on p "Log out" at bounding box center [753, 218] width 36 height 14
click at [901, 23] on input "SB [PERSON_NAME] [EMAIL_ADDRESS][DOMAIN_NAME] Notification Preferences Profile …" at bounding box center [901, 23] width 0 height 0
